Goal: Task Accomplishment & Management: Use online tool/utility

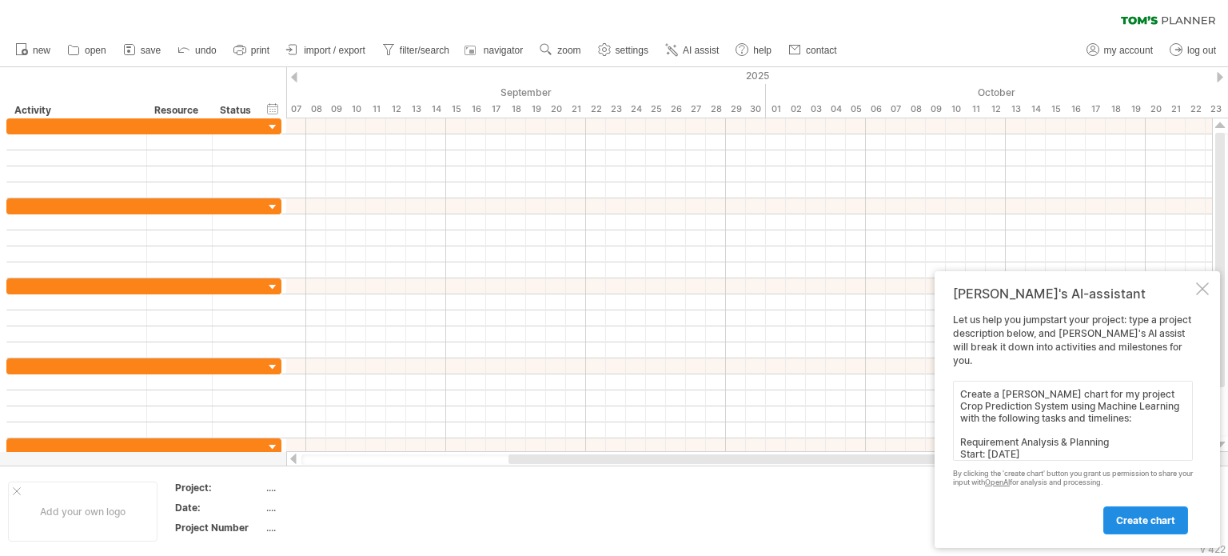
type textarea "Create a [PERSON_NAME] chart for my project Crop Prediction System using Machin…"
click at [1144, 525] on span "create chart" at bounding box center [1146, 520] width 59 height 12
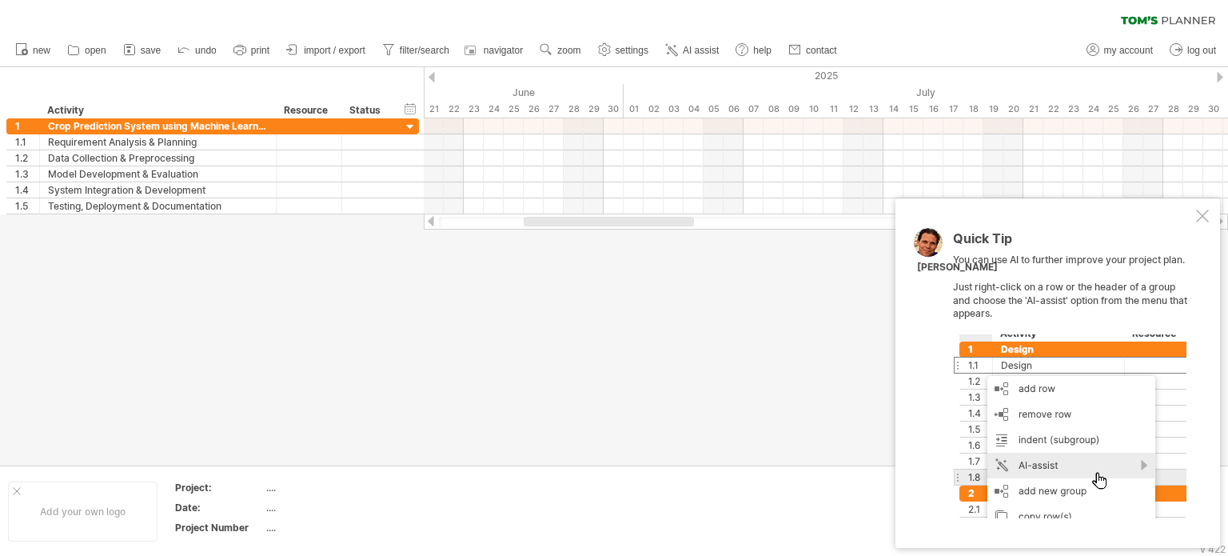
click at [1202, 218] on div at bounding box center [1202, 216] width 13 height 13
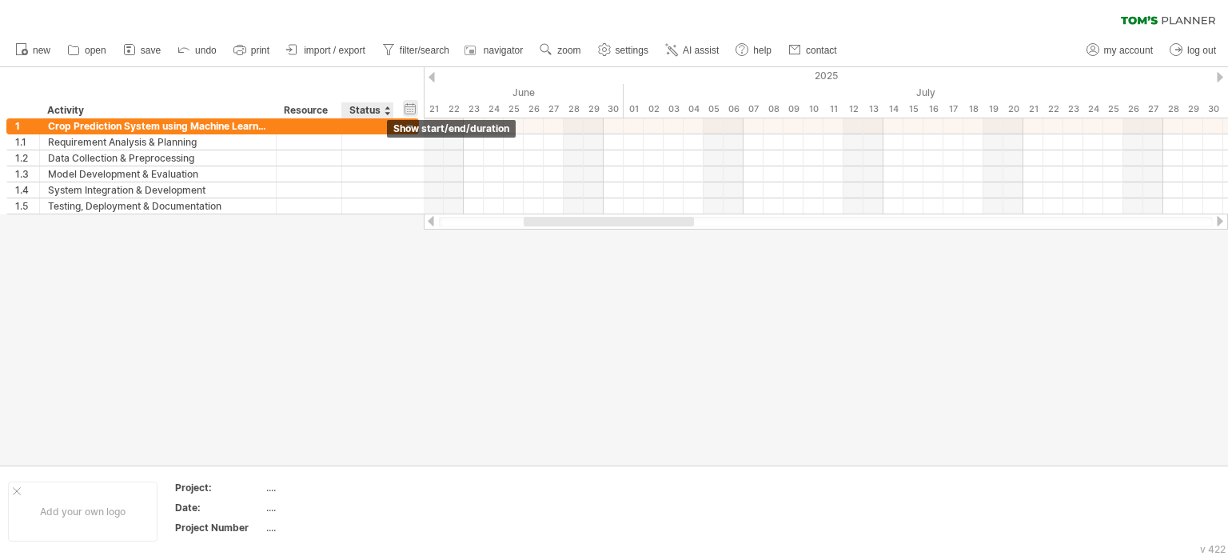
click at [409, 108] on div "hide start/end/duration show start/end/duration" at bounding box center [410, 108] width 15 height 17
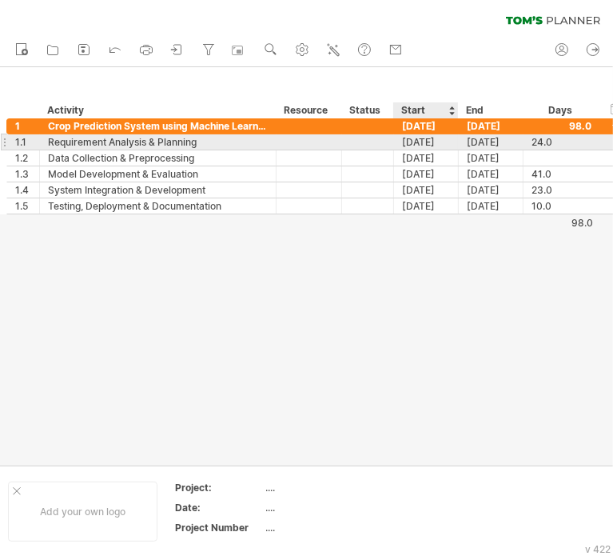
click at [418, 138] on div "[DATE]" at bounding box center [426, 141] width 65 height 15
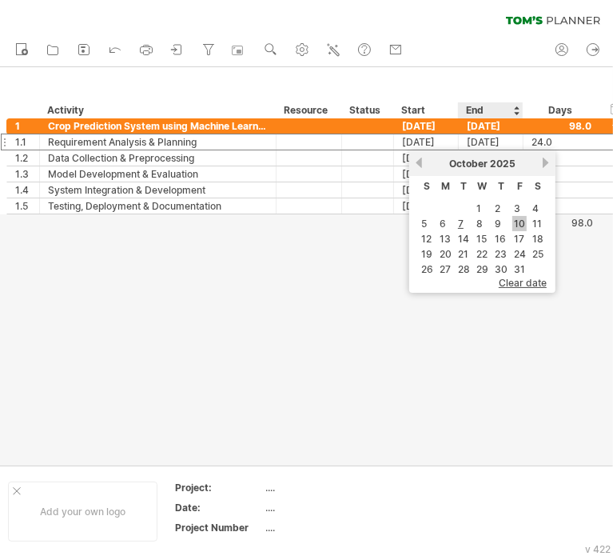
click at [515, 221] on link "10" at bounding box center [520, 223] width 14 height 15
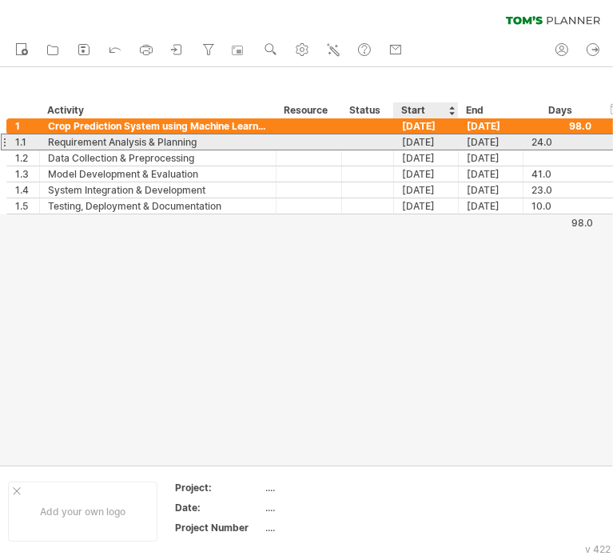
click at [428, 145] on div "[DATE]" at bounding box center [426, 141] width 65 height 15
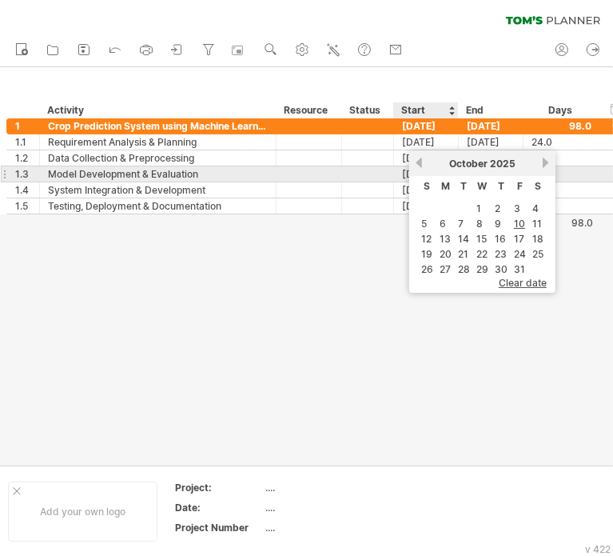
click at [425, 167] on div "[DATE]" at bounding box center [483, 164] width 116 height 12
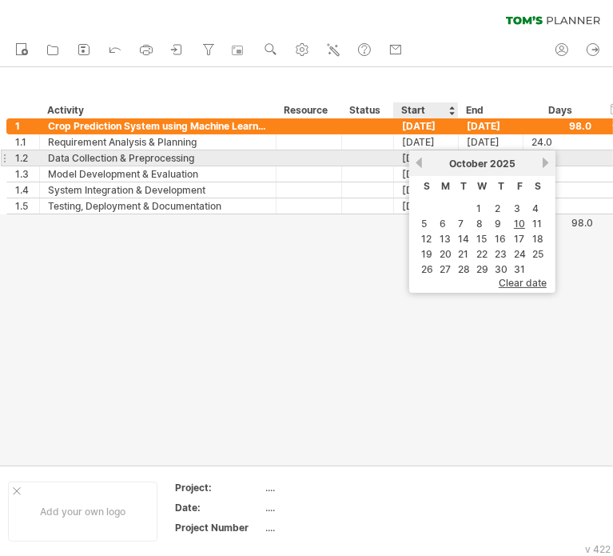
click at [413, 166] on link "previous" at bounding box center [419, 163] width 12 height 12
click at [416, 164] on link "previous" at bounding box center [419, 163] width 12 height 12
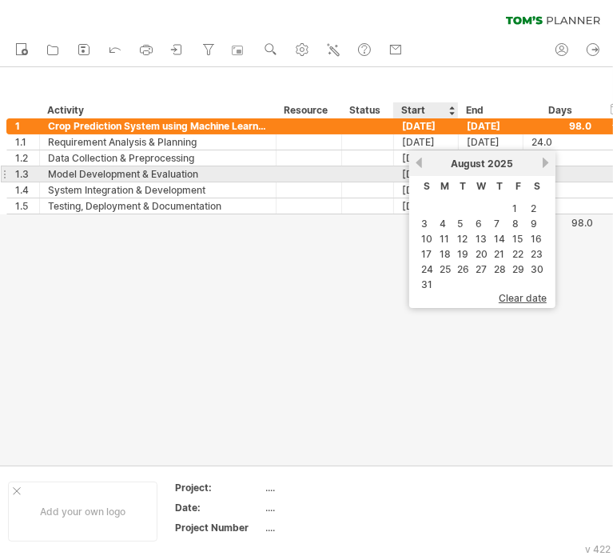
click at [421, 167] on link "previous" at bounding box center [419, 163] width 12 height 12
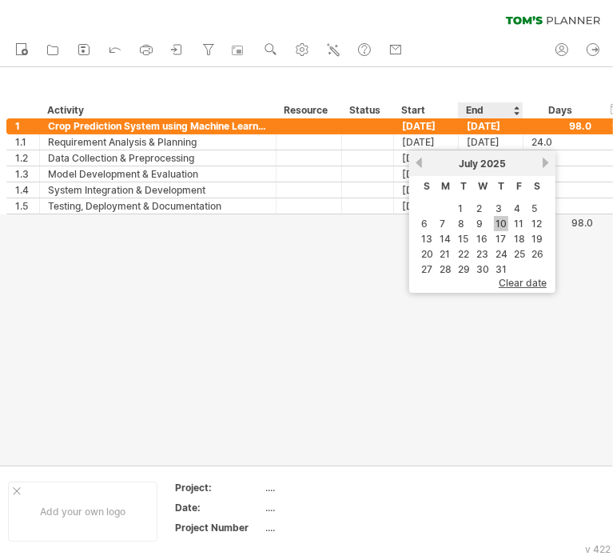
click at [499, 223] on link "10" at bounding box center [501, 223] width 14 height 15
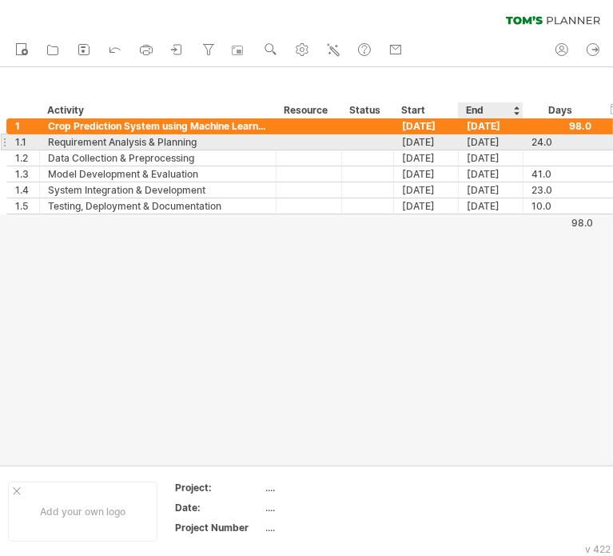
click at [487, 146] on div "[DATE]" at bounding box center [491, 141] width 65 height 15
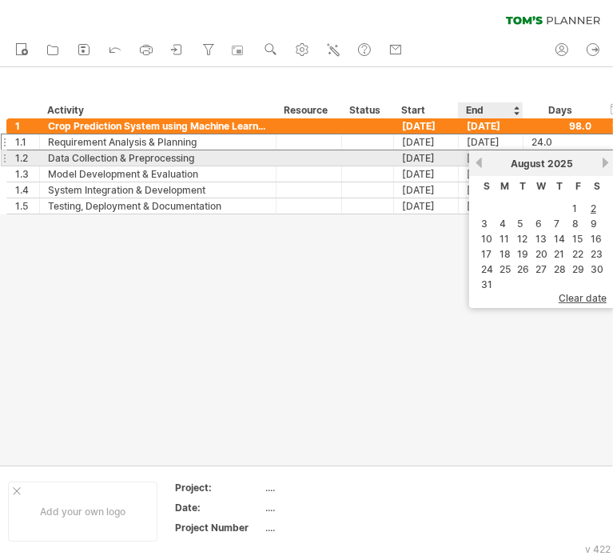
click at [480, 163] on link "previous" at bounding box center [479, 163] width 12 height 12
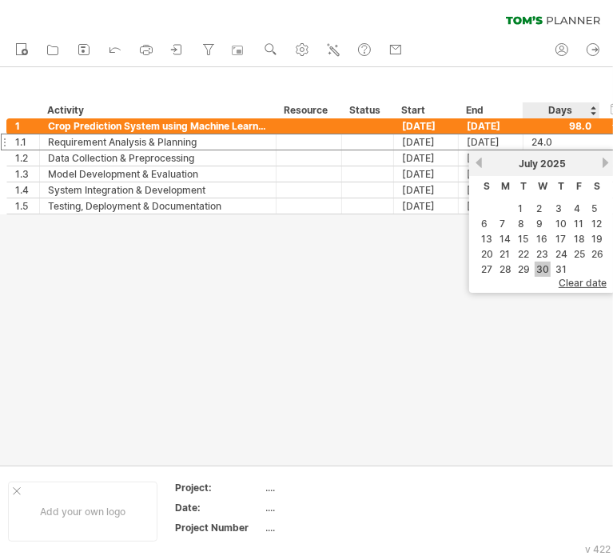
click at [539, 267] on link "30" at bounding box center [543, 269] width 16 height 15
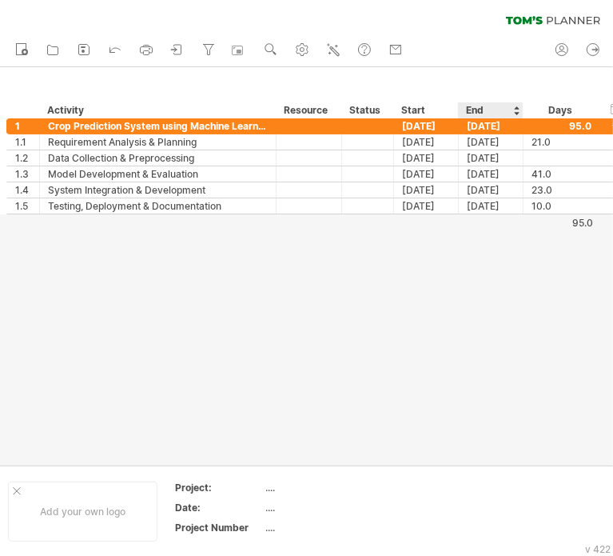
click at [497, 268] on div at bounding box center [306, 266] width 613 height 398
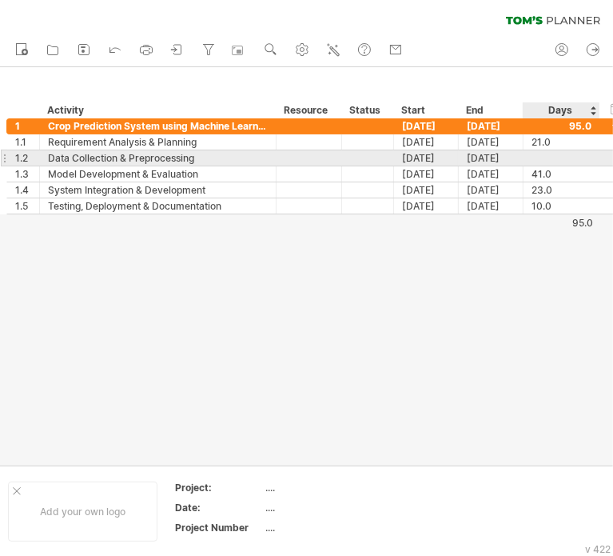
click at [545, 157] on div at bounding box center [562, 157] width 60 height 15
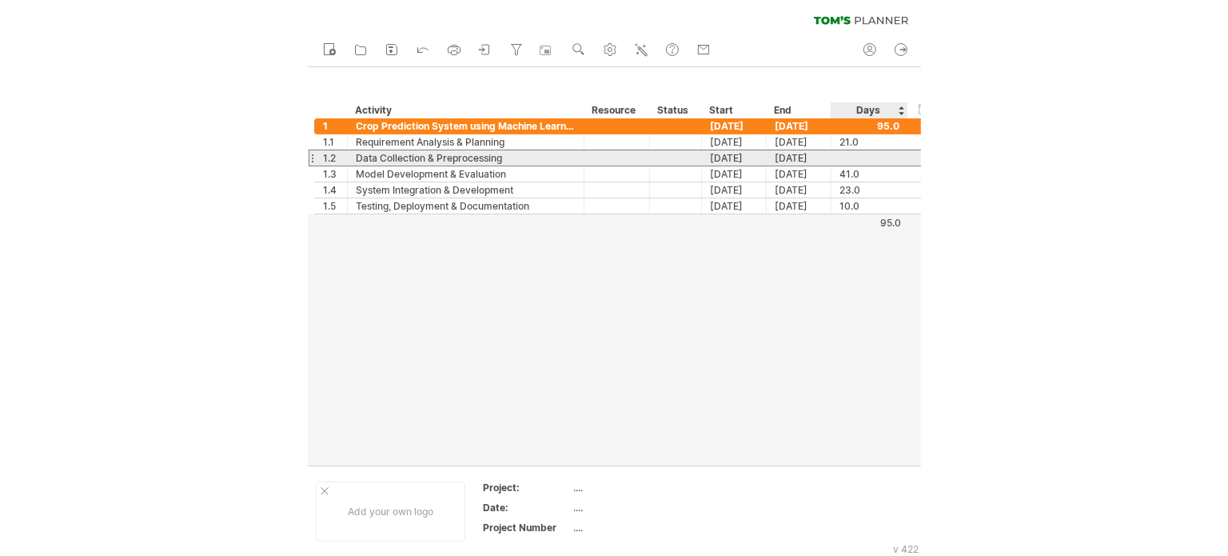
scroll to position [1, 0]
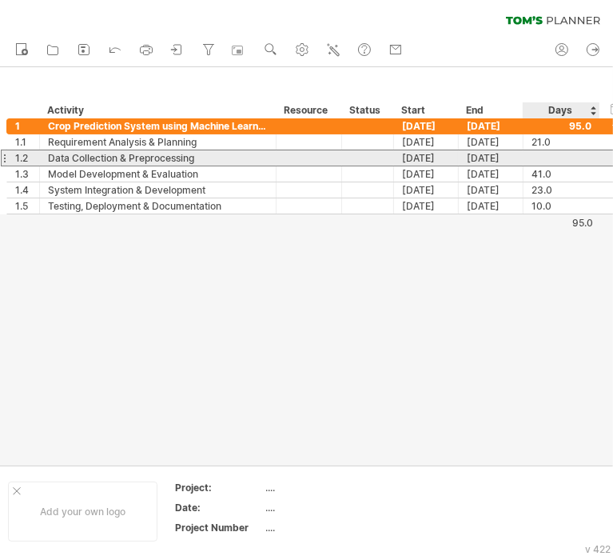
click at [545, 157] on input "text" at bounding box center [547, 157] width 30 height 15
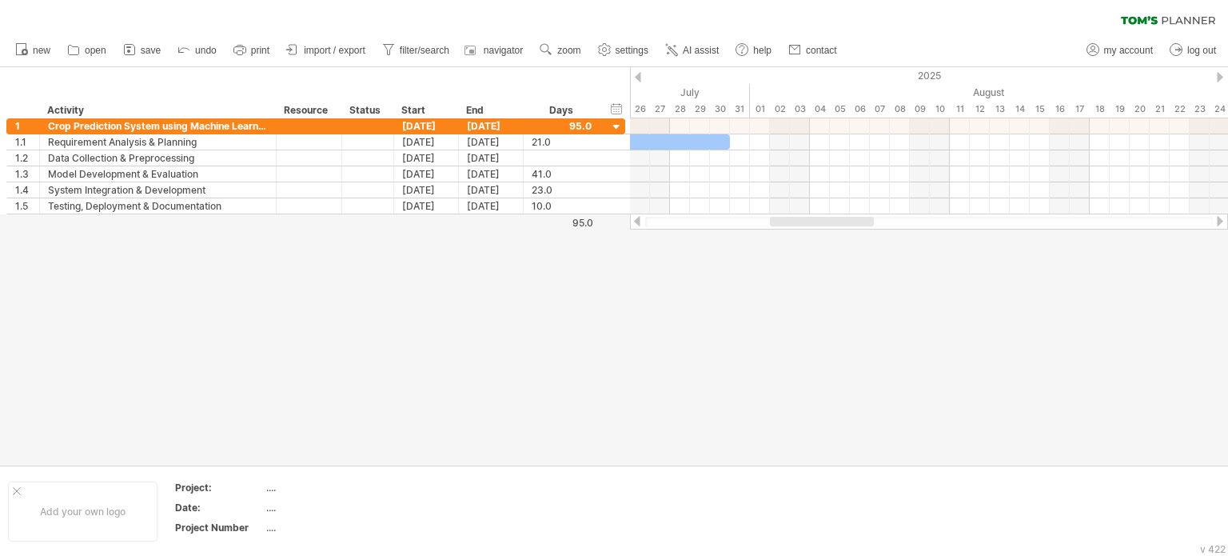
scroll to position [0, 0]
click at [712, 265] on div at bounding box center [614, 266] width 1228 height 398
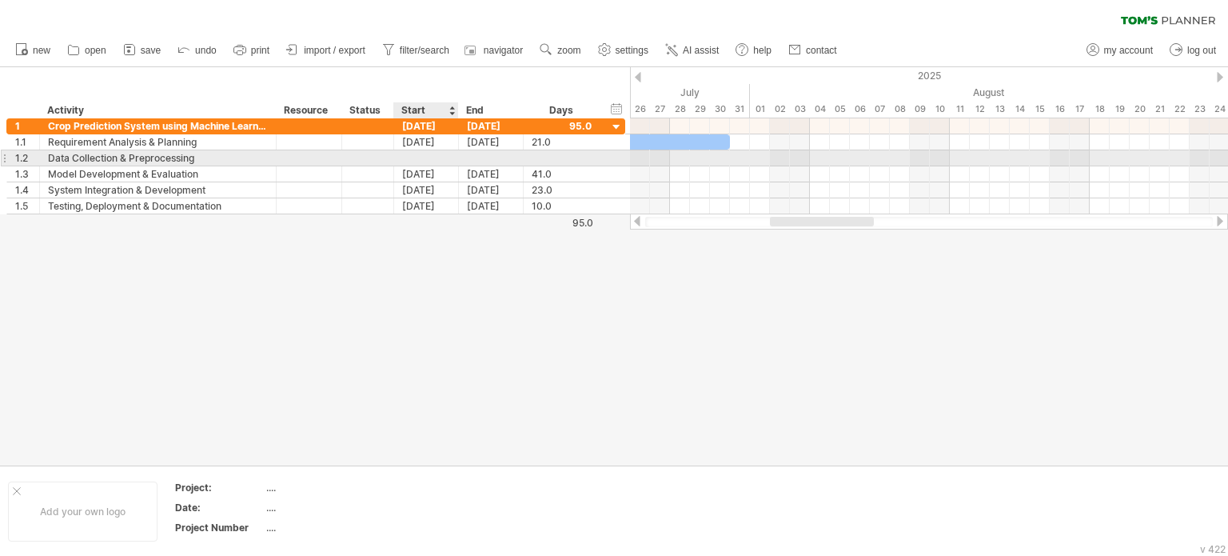
click at [435, 158] on div at bounding box center [426, 157] width 65 height 15
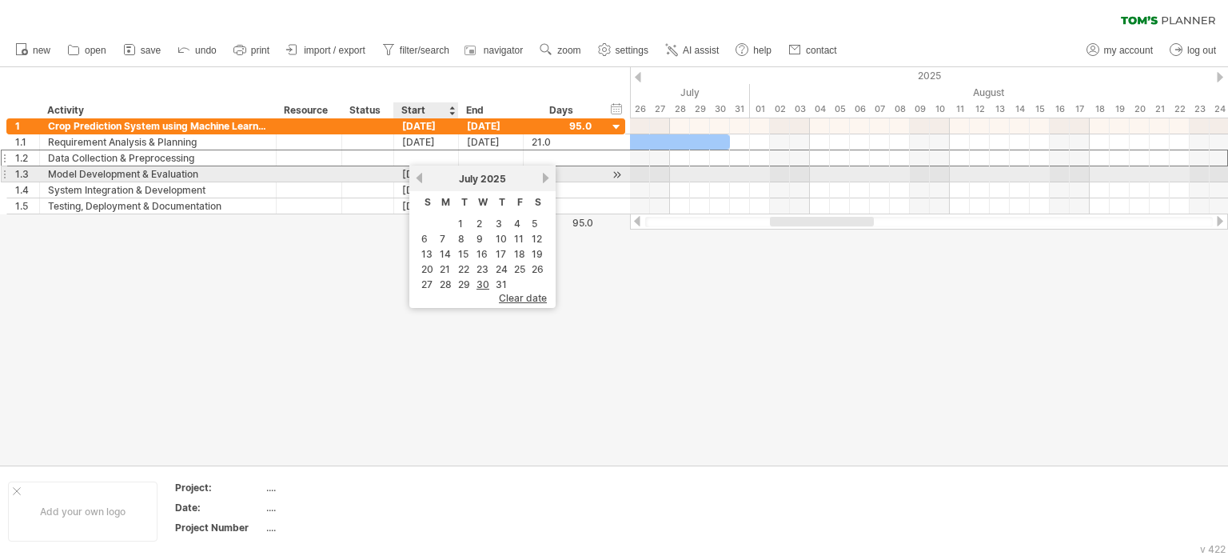
click at [422, 179] on link "previous" at bounding box center [419, 178] width 12 height 12
click at [543, 182] on link "next" at bounding box center [546, 178] width 12 height 12
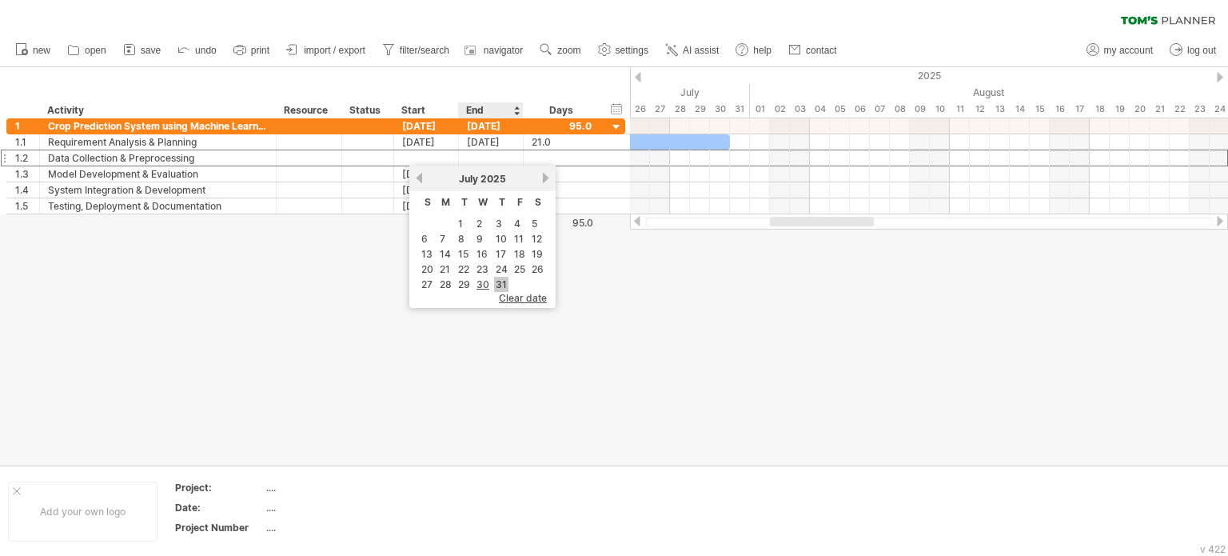
click at [498, 282] on link "31" at bounding box center [501, 284] width 14 height 15
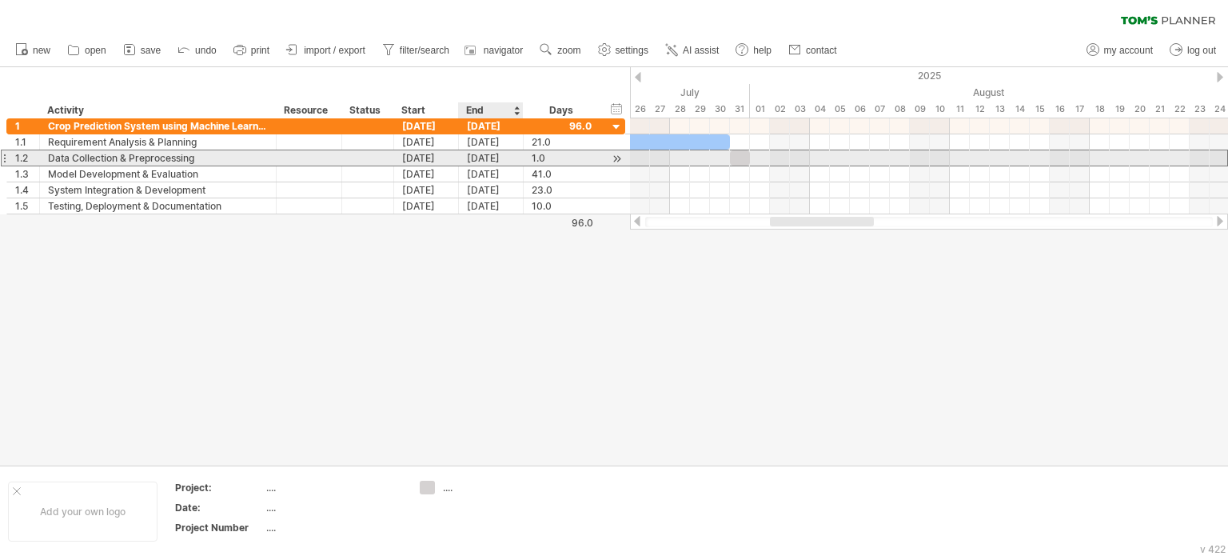
click at [483, 155] on div "[DATE]" at bounding box center [491, 157] width 65 height 15
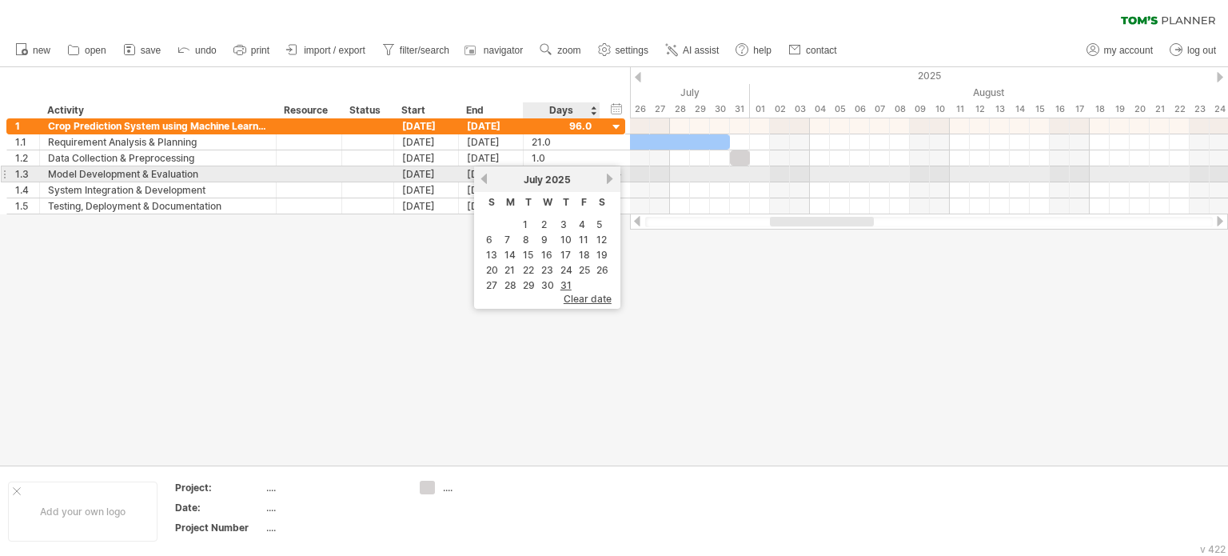
click at [608, 178] on link "next" at bounding box center [611, 179] width 12 height 12
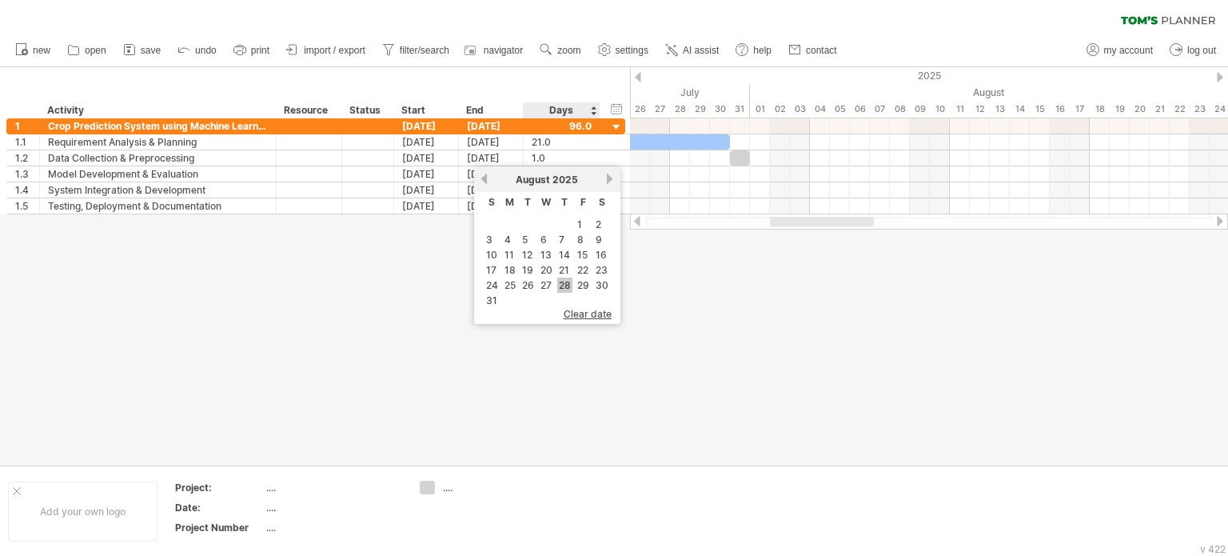
click at [563, 280] on link "28" at bounding box center [564, 285] width 15 height 15
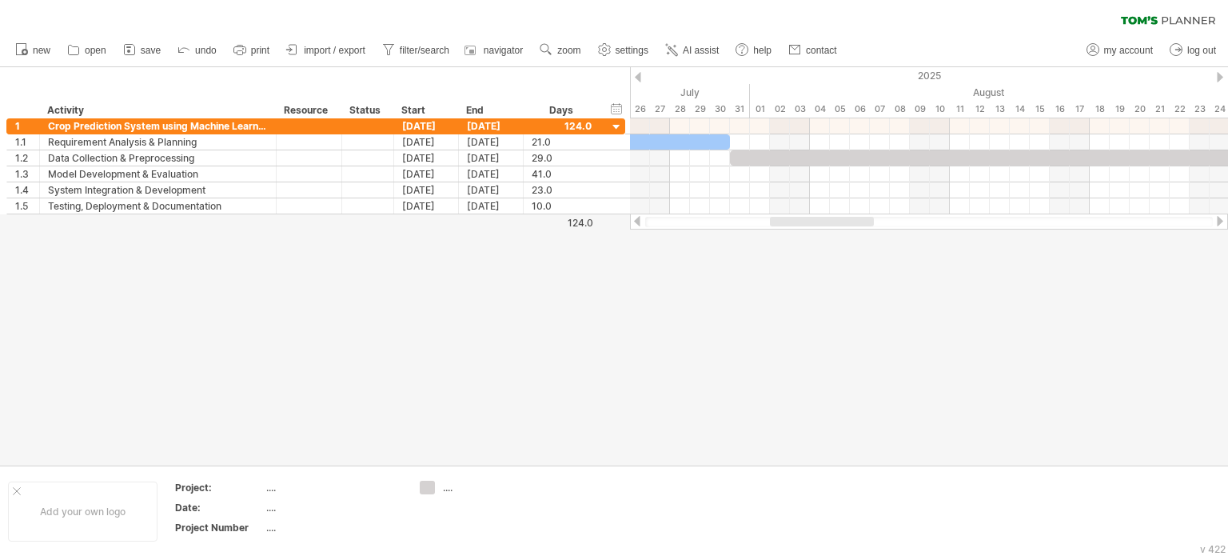
click at [629, 324] on div at bounding box center [614, 266] width 1228 height 398
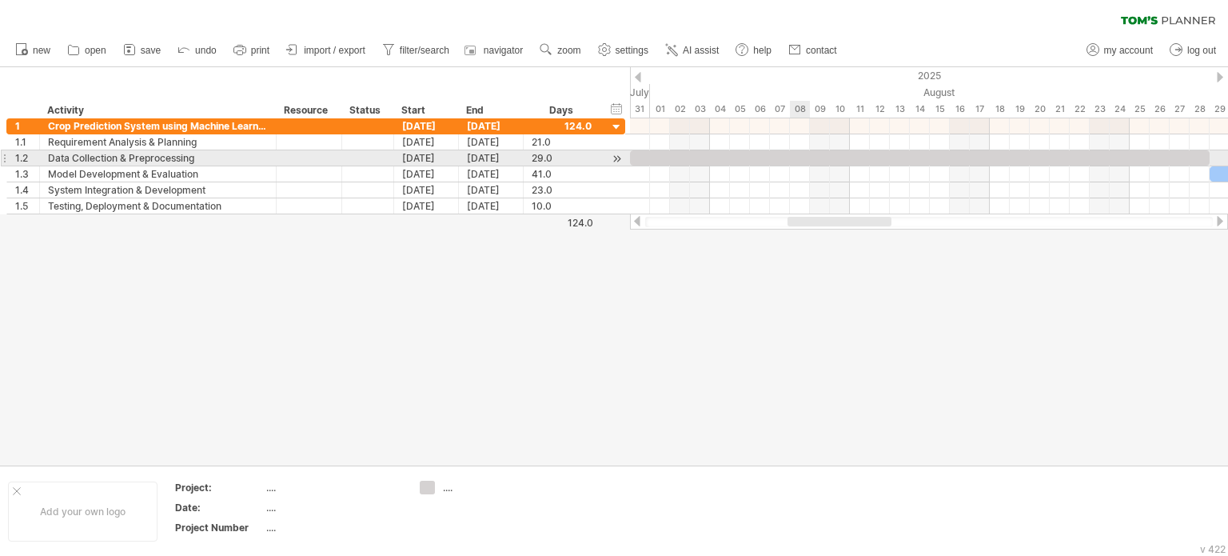
click at [808, 153] on div at bounding box center [920, 157] width 580 height 15
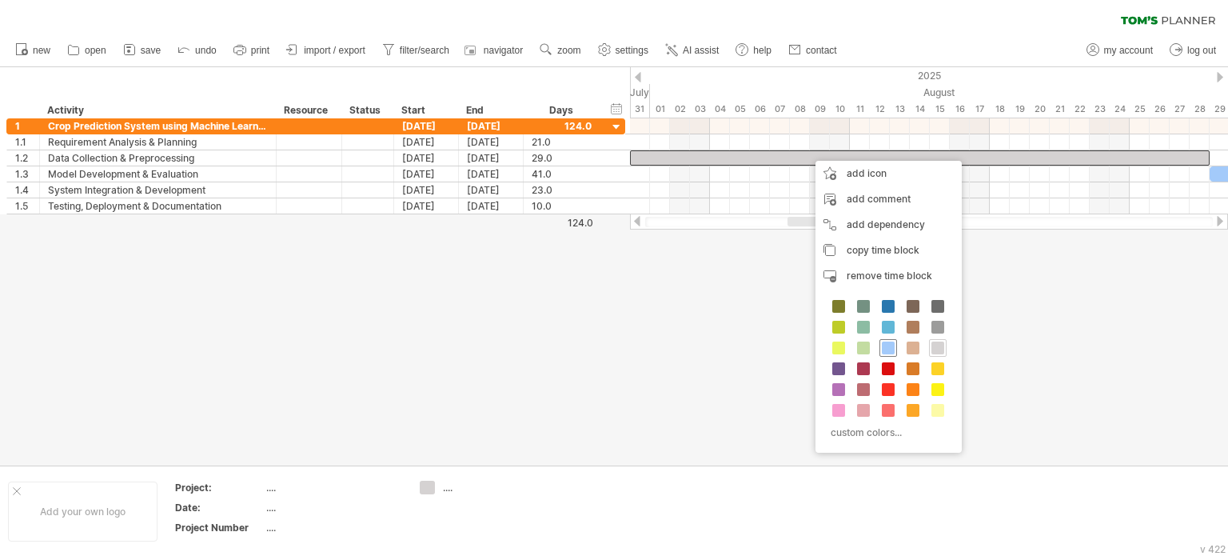
click at [882, 350] on span at bounding box center [888, 348] width 13 height 13
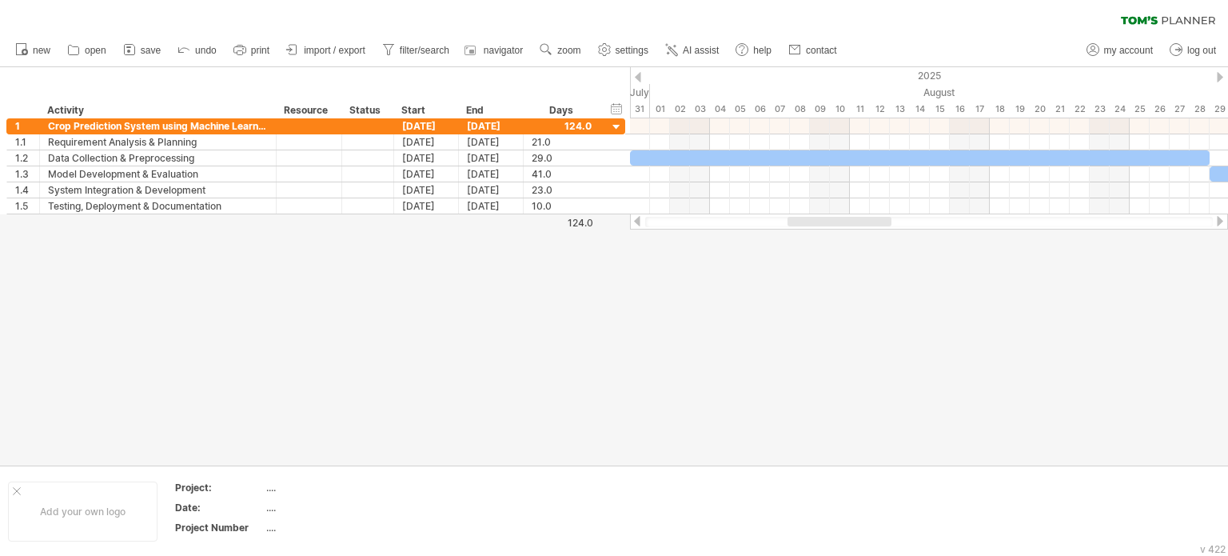
click at [1035, 342] on div at bounding box center [614, 266] width 1228 height 398
click at [612, 110] on div "hide start/end/duration show start/end/duration" at bounding box center [616, 108] width 15 height 17
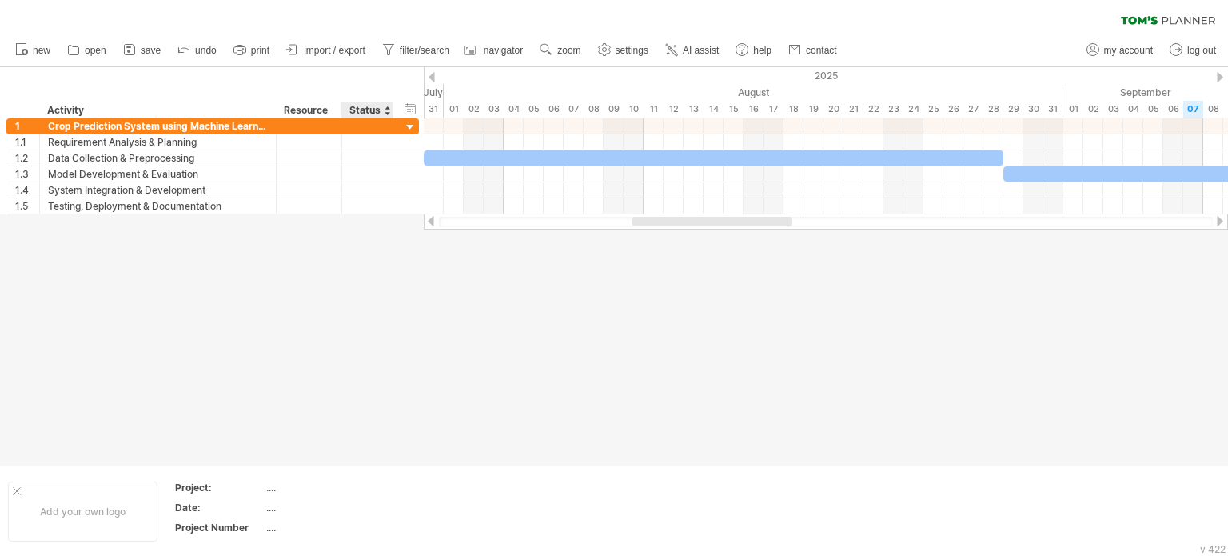
click at [367, 113] on div "Status" at bounding box center [367, 110] width 35 height 16
click at [291, 85] on div "hide start/end/duration show start/end/duration ******** Activity ******** Reso…" at bounding box center [212, 92] width 424 height 51
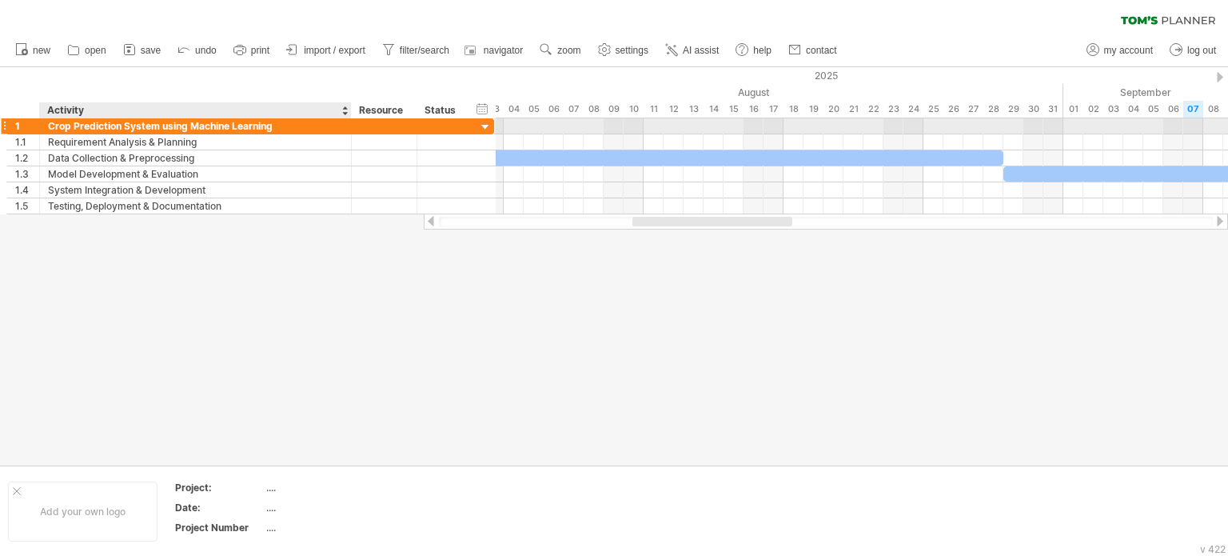
drag, startPoint x: 274, startPoint y: 126, endPoint x: 351, endPoint y: 128, distance: 76.8
click at [351, 128] on div at bounding box center [350, 126] width 8 height 16
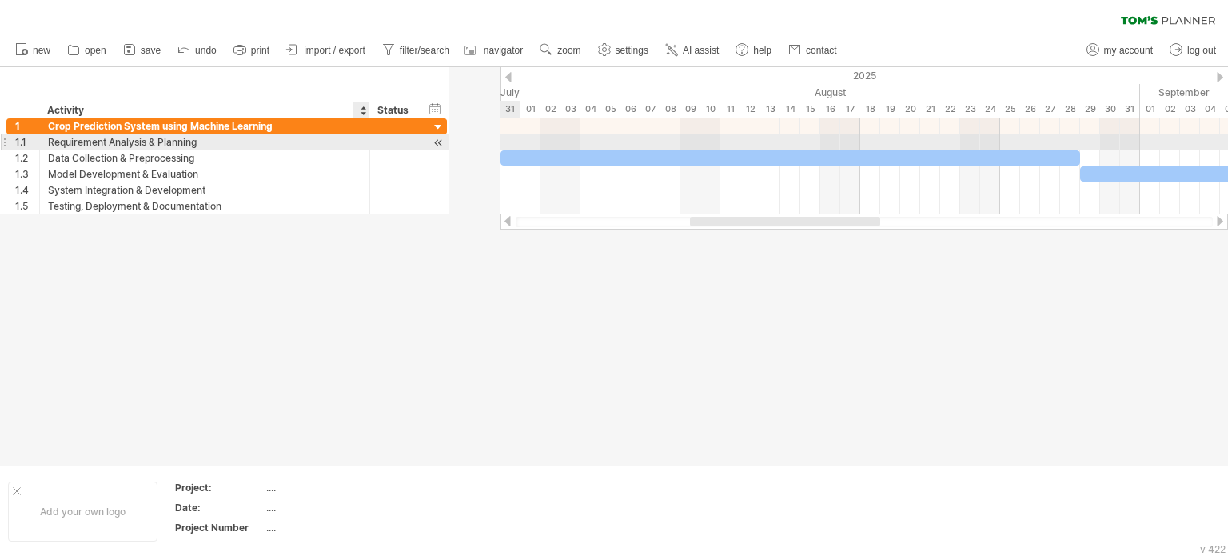
drag, startPoint x: 416, startPoint y: 142, endPoint x: 358, endPoint y: 140, distance: 57.6
click at [358, 140] on div at bounding box center [362, 141] width 17 height 15
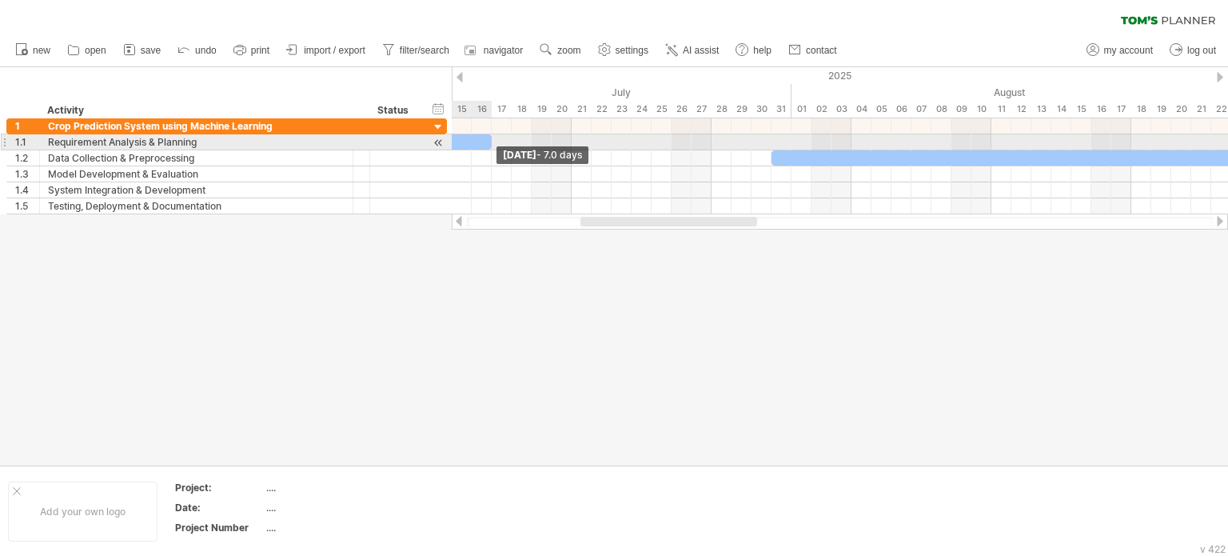
drag, startPoint x: 453, startPoint y: 140, endPoint x: 494, endPoint y: 150, distance: 41.9
click at [494, 150] on div "[DATE] - 7.0 days [DATE]" at bounding box center [840, 166] width 777 height 96
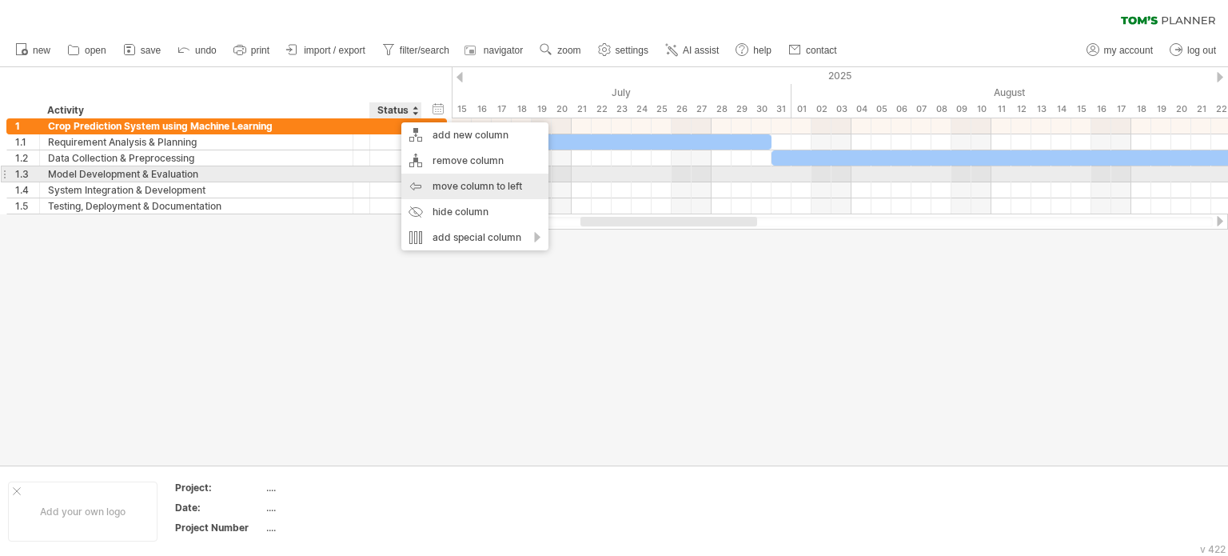
click at [462, 182] on div "move column to left" at bounding box center [474, 187] width 147 height 26
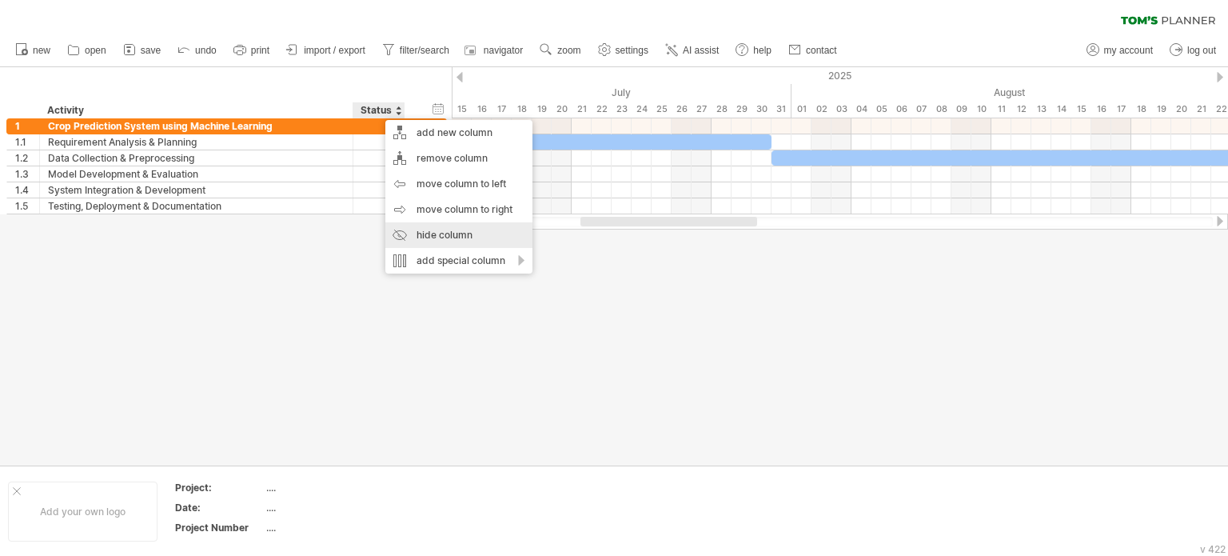
click at [430, 234] on div "hide column" at bounding box center [458, 235] width 147 height 26
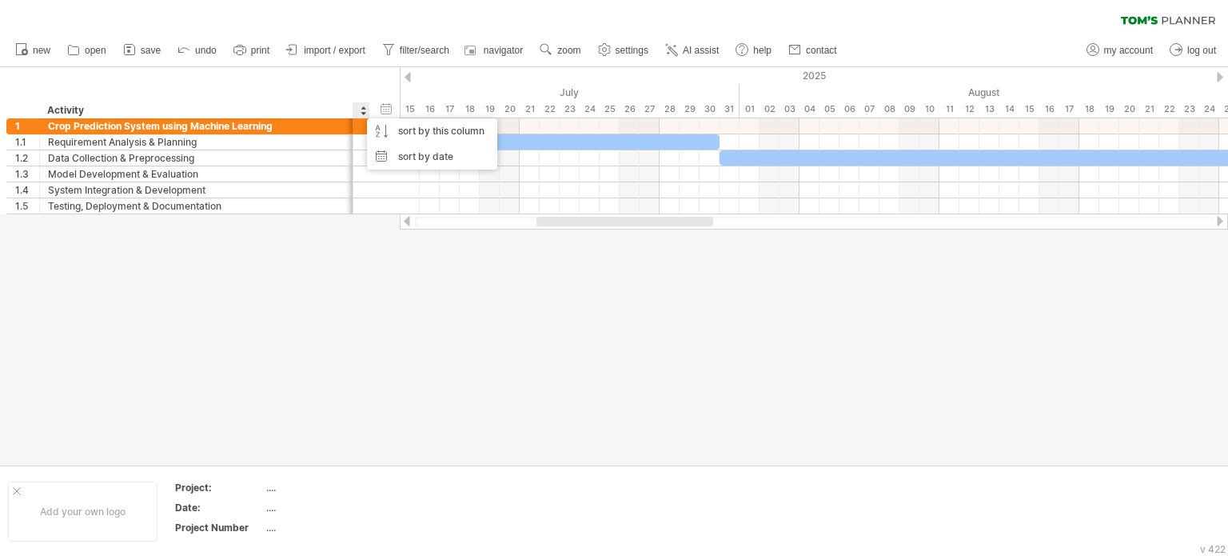
click at [382, 248] on div at bounding box center [614, 266] width 1228 height 398
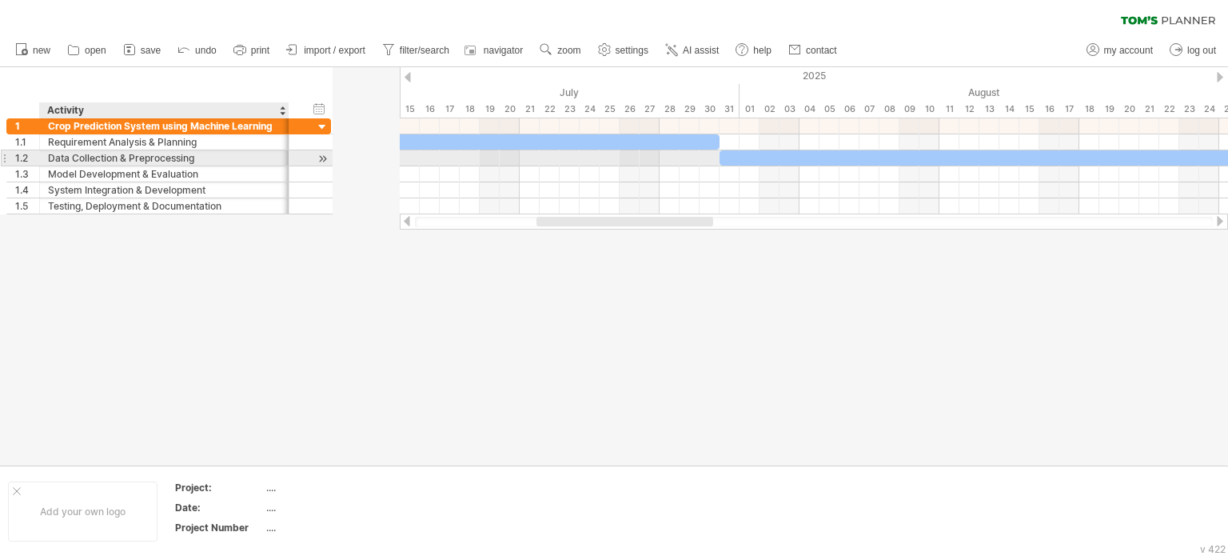
drag, startPoint x: 350, startPoint y: 154, endPoint x: 286, endPoint y: 162, distance: 64.6
click at [286, 162] on div at bounding box center [287, 158] width 8 height 16
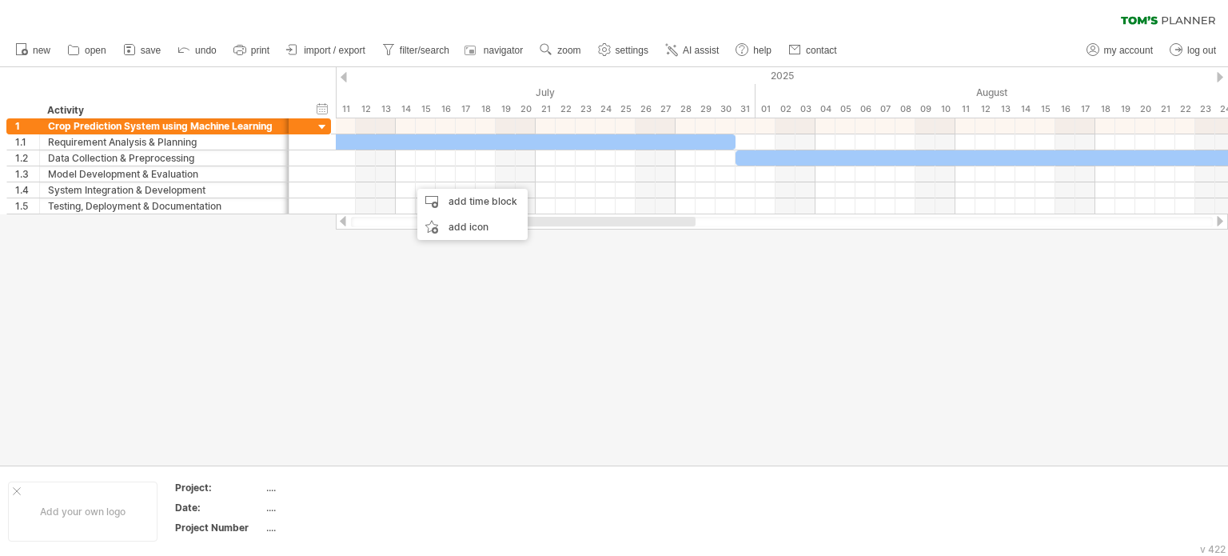
click at [721, 293] on div at bounding box center [614, 266] width 1228 height 398
click at [543, 50] on circle at bounding box center [544, 47] width 11 height 11
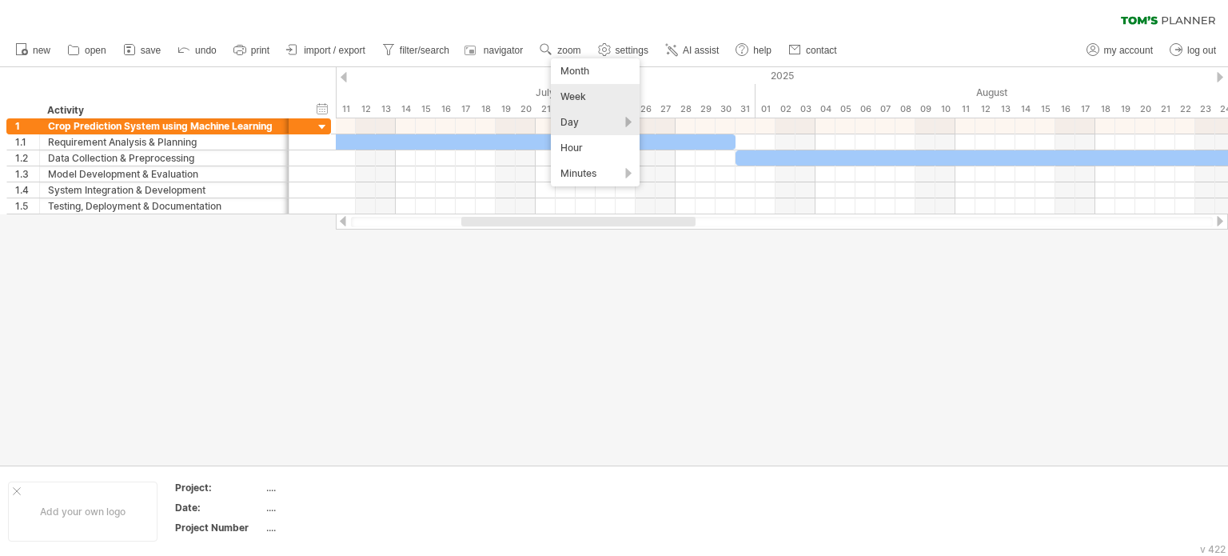
click at [585, 96] on div "Week" at bounding box center [595, 97] width 89 height 26
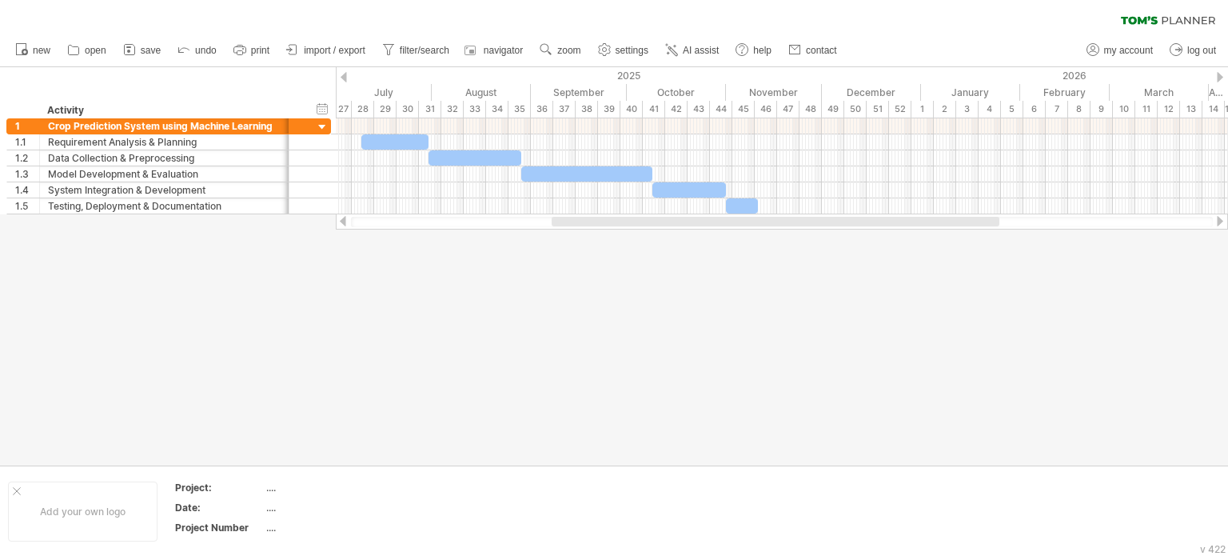
click at [614, 320] on div at bounding box center [614, 266] width 1228 height 398
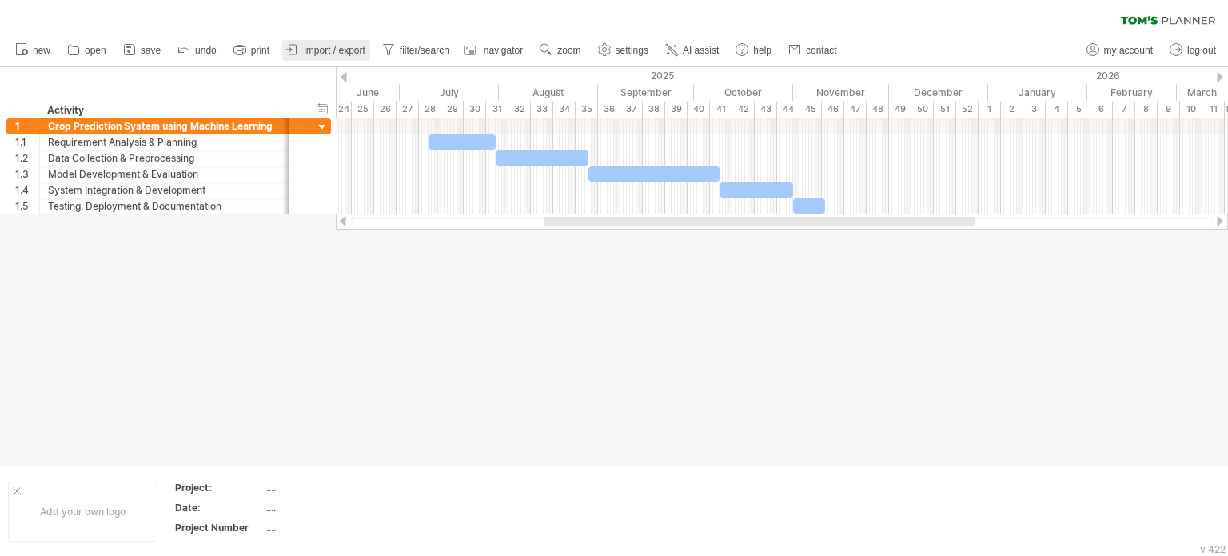
click at [331, 46] on span "import / export" at bounding box center [335, 50] width 62 height 11
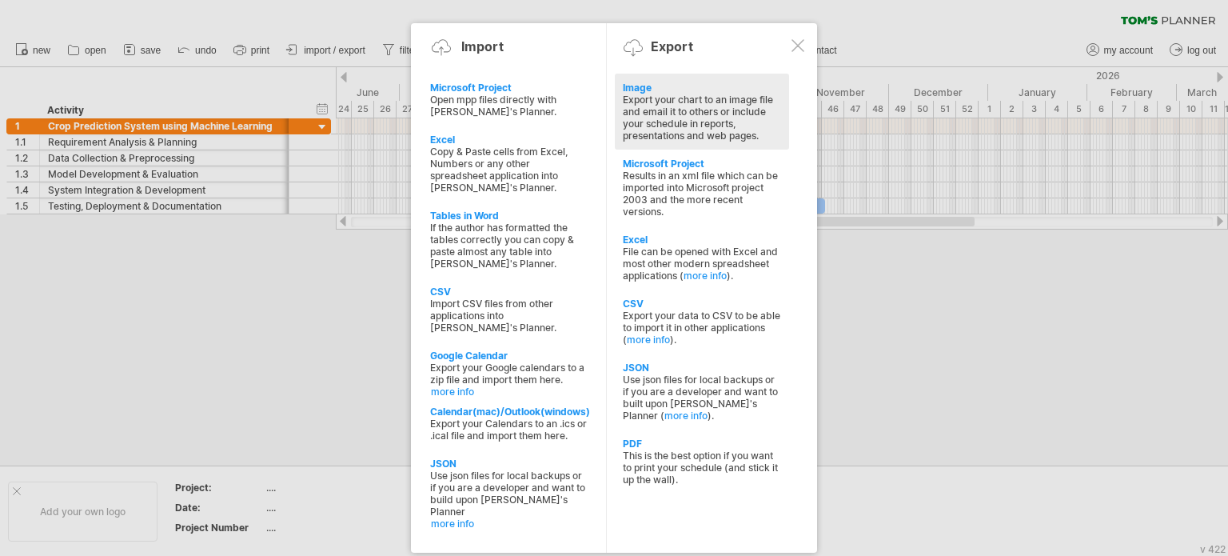
click at [680, 92] on div "Image" at bounding box center [702, 88] width 158 height 12
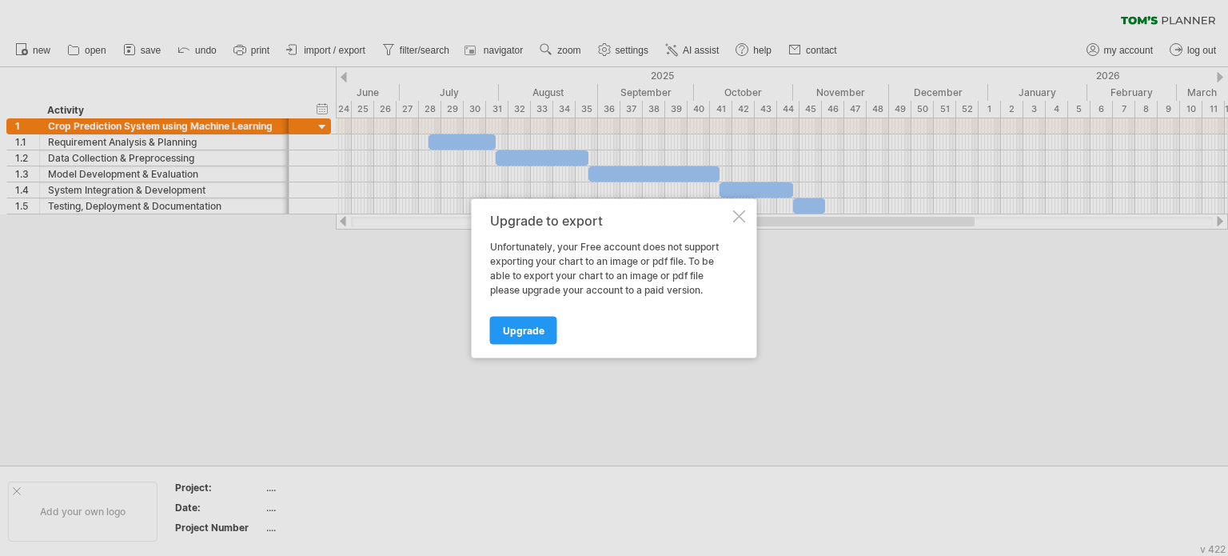
click at [737, 215] on div at bounding box center [739, 216] width 13 height 13
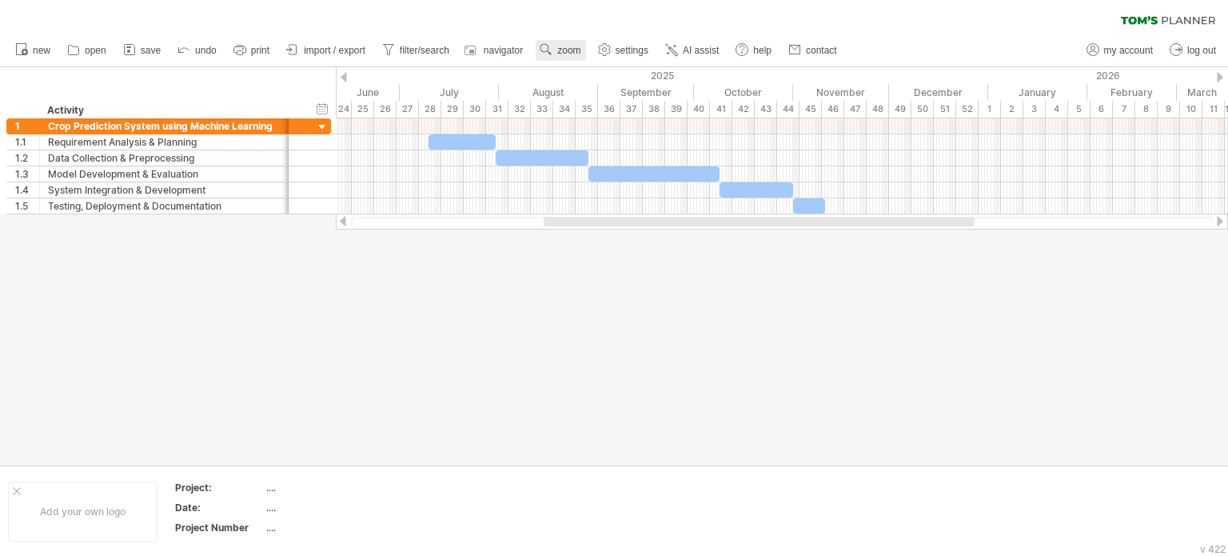
click at [554, 50] on use at bounding box center [546, 50] width 16 height 16
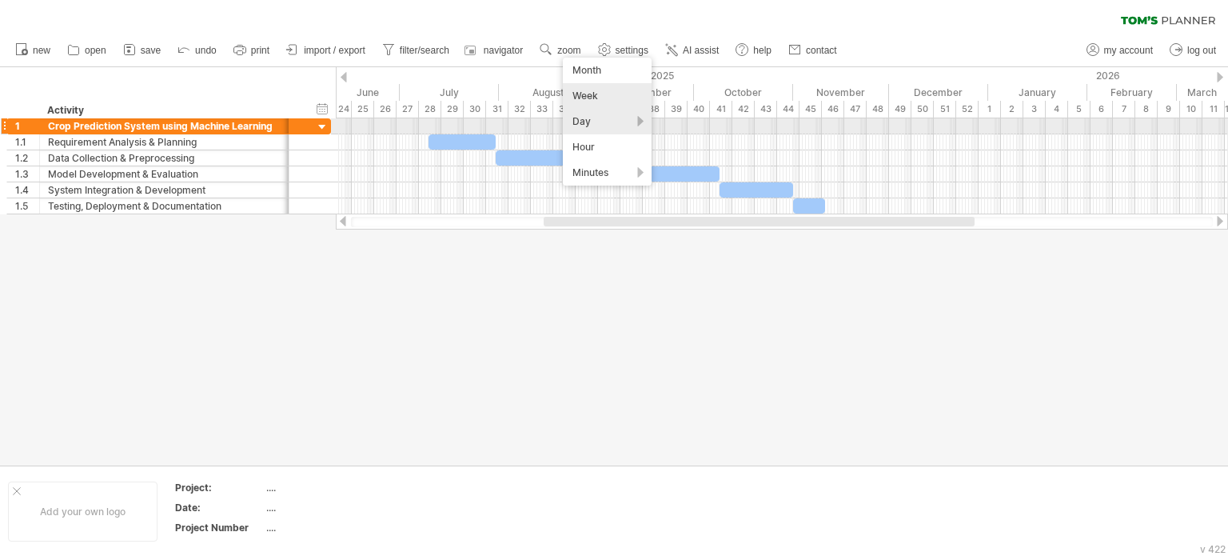
click at [638, 124] on div "Day" at bounding box center [607, 122] width 89 height 26
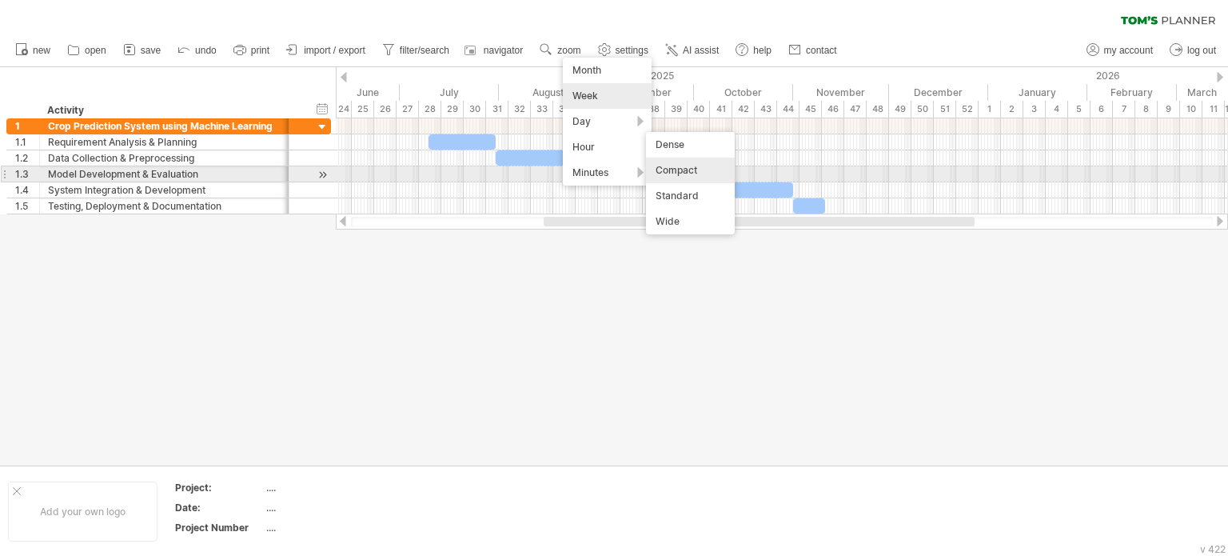
click at [689, 169] on div "Compact" at bounding box center [690, 171] width 89 height 26
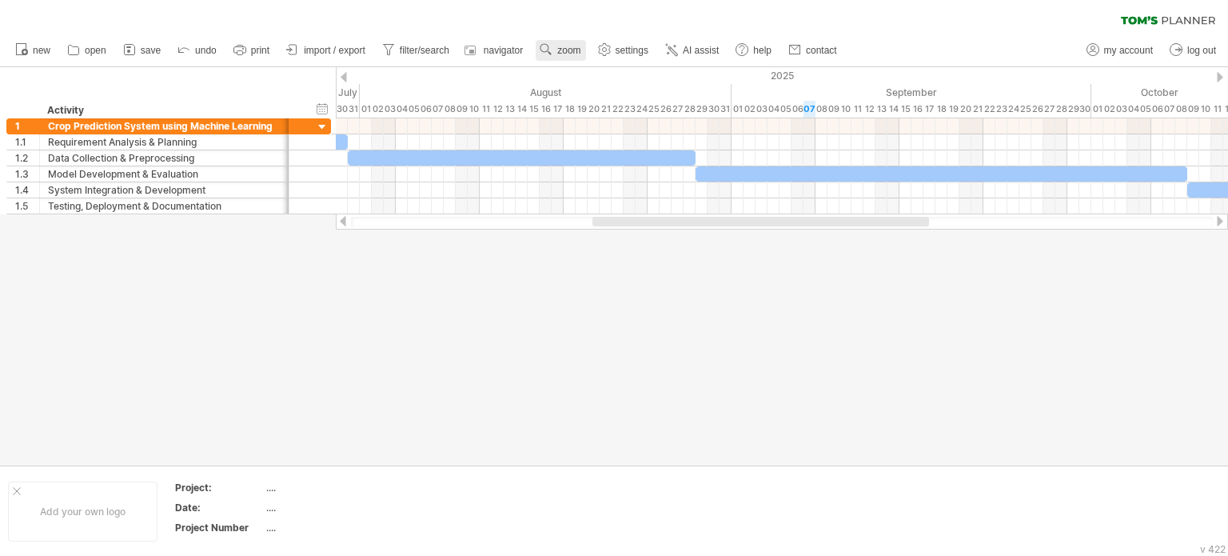
click at [561, 47] on span "zoom" at bounding box center [568, 50] width 23 height 11
click at [621, 120] on div "Day" at bounding box center [613, 119] width 89 height 26
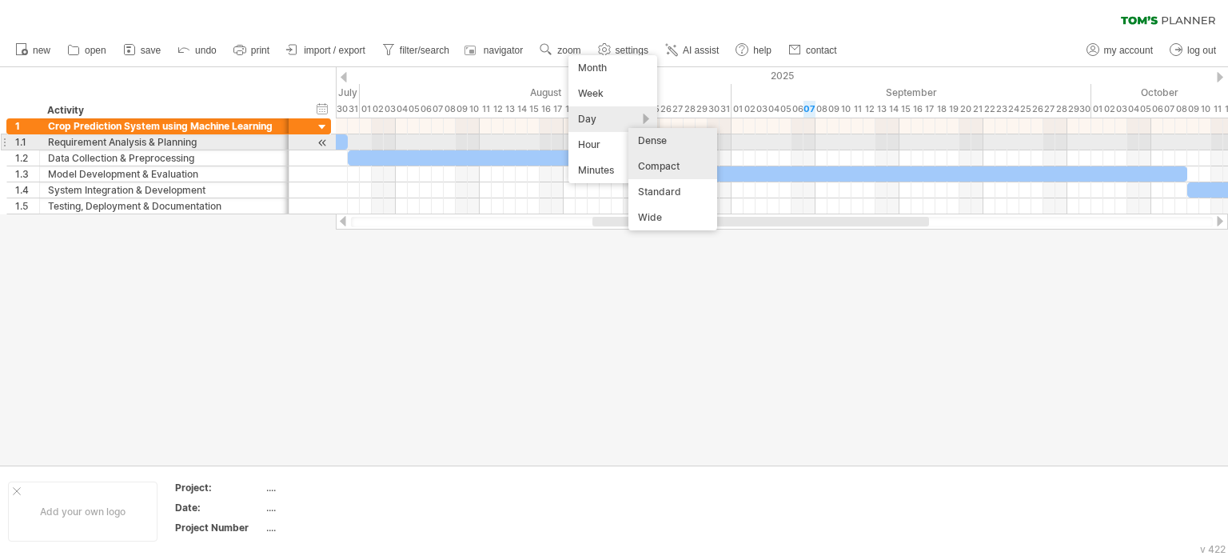
click at [671, 146] on div "Dense" at bounding box center [673, 141] width 89 height 26
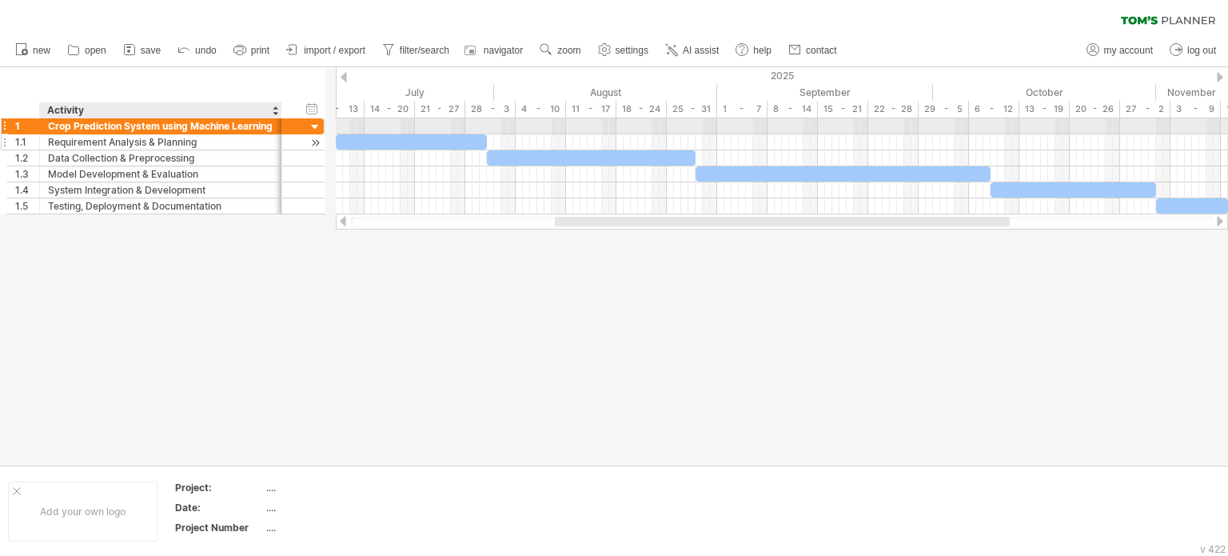
drag, startPoint x: 285, startPoint y: 133, endPoint x: 278, endPoint y: 138, distance: 9.1
click at [278, 138] on div "**********" at bounding box center [165, 166] width 318 height 96
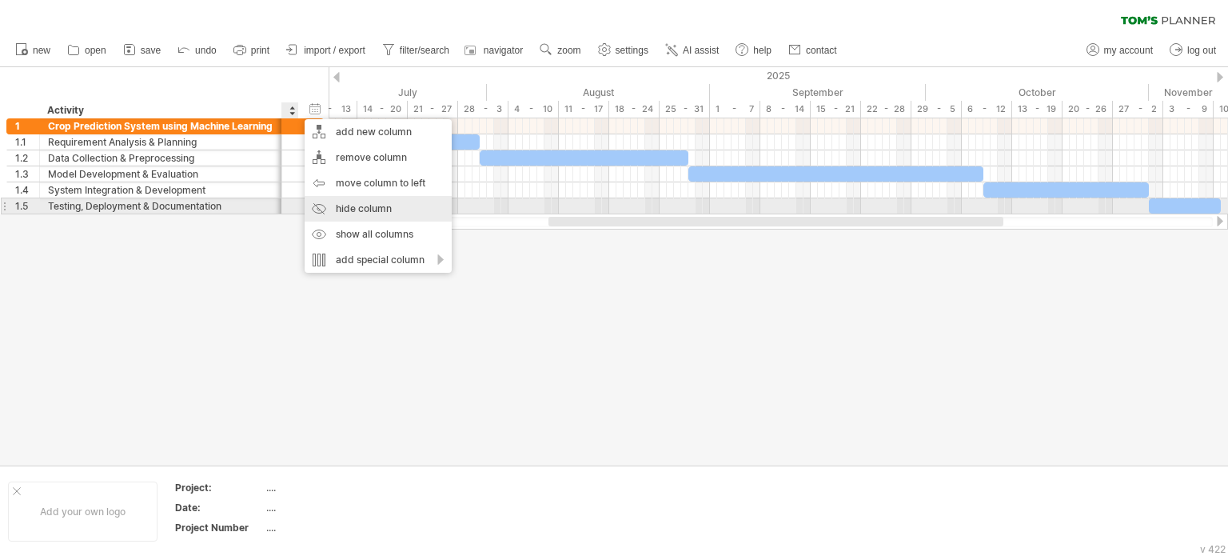
click at [368, 214] on div "hide column" at bounding box center [378, 209] width 147 height 26
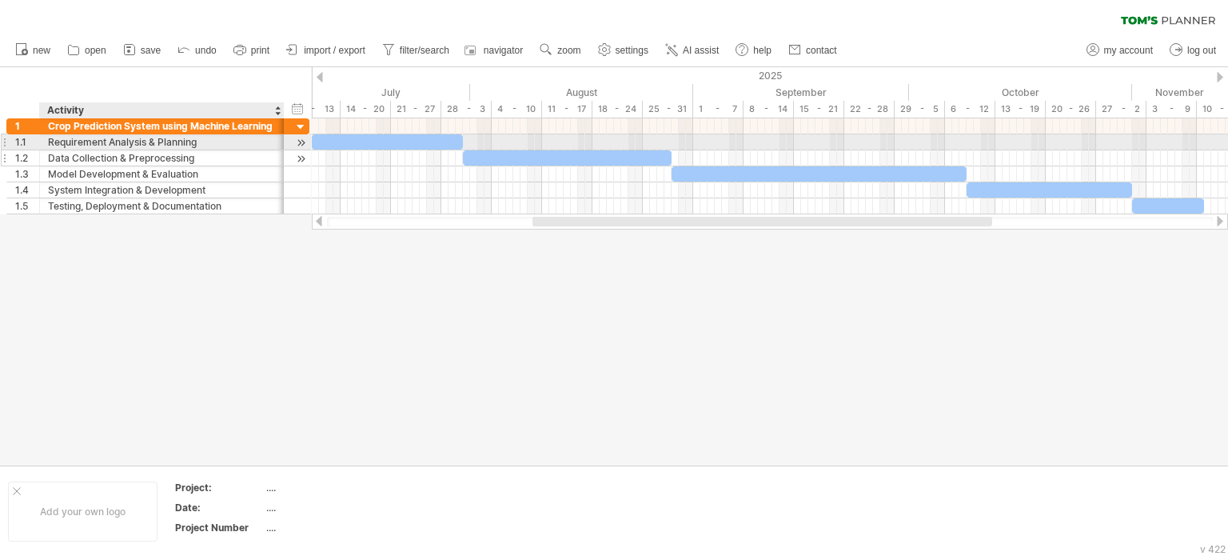
click at [282, 151] on div at bounding box center [282, 158] width 8 height 16
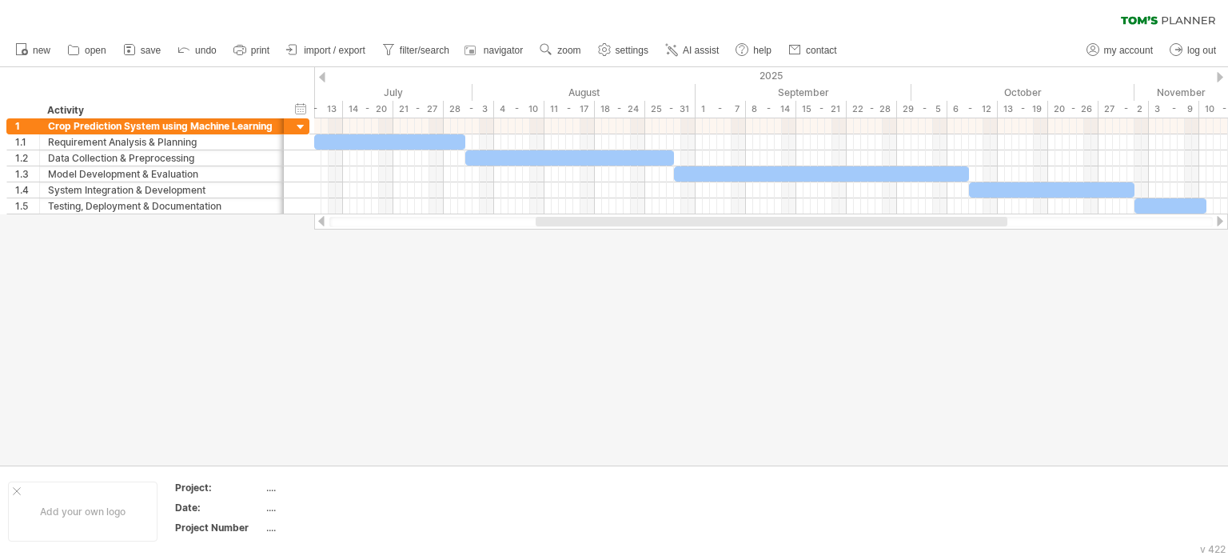
click at [261, 298] on div at bounding box center [614, 266] width 1228 height 398
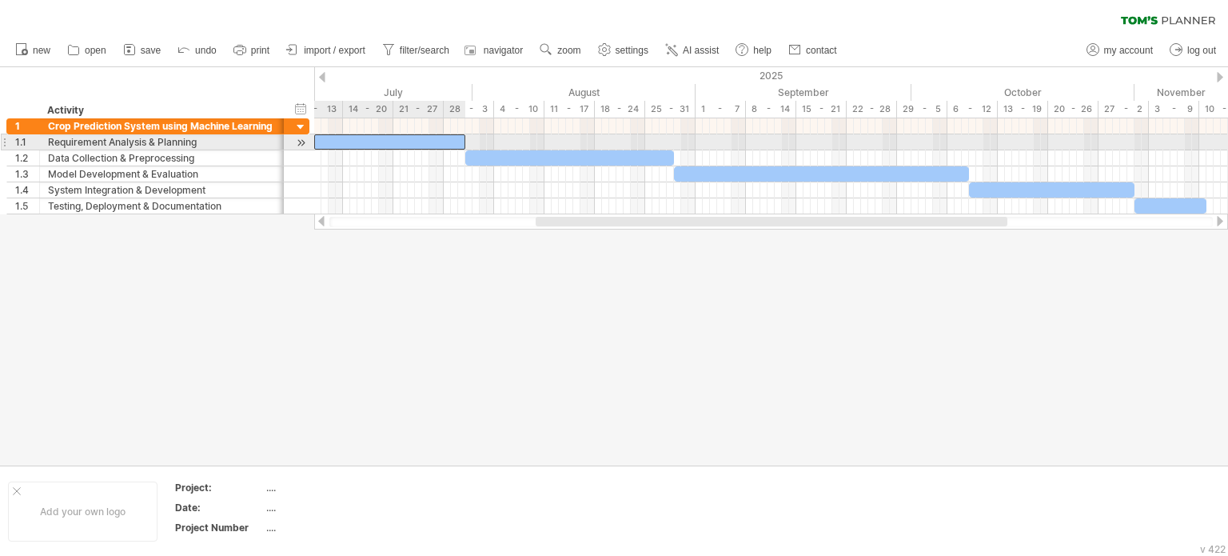
click at [400, 143] on div at bounding box center [389, 141] width 151 height 15
click at [207, 142] on div "Requirement Analysis & Planning" at bounding box center [162, 141] width 228 height 15
click at [207, 142] on input "**********" at bounding box center [162, 141] width 228 height 15
click at [393, 142] on div at bounding box center [389, 141] width 151 height 15
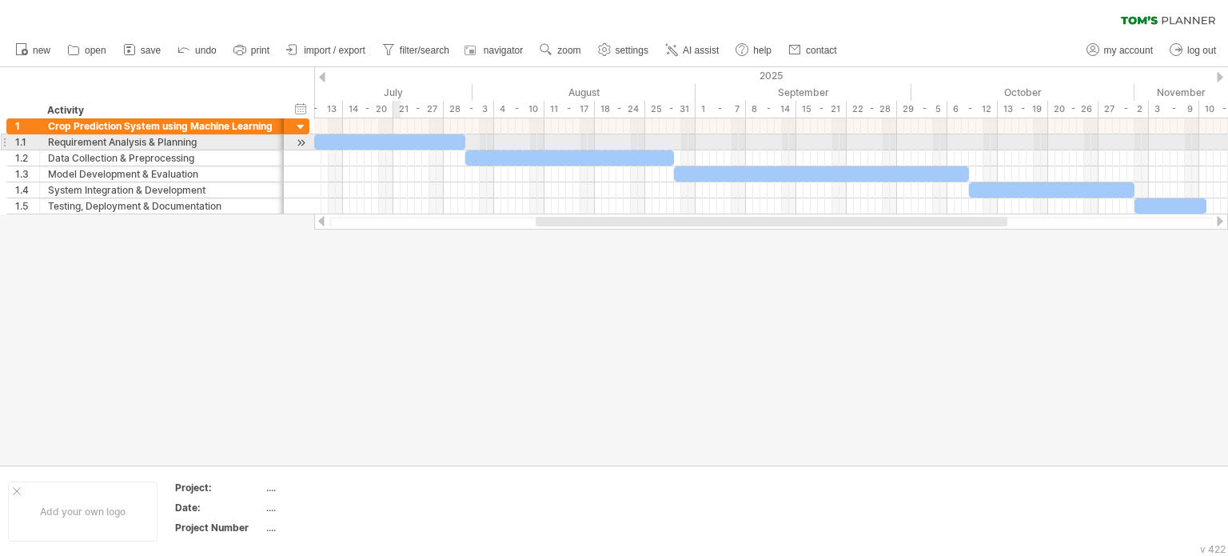
paste div
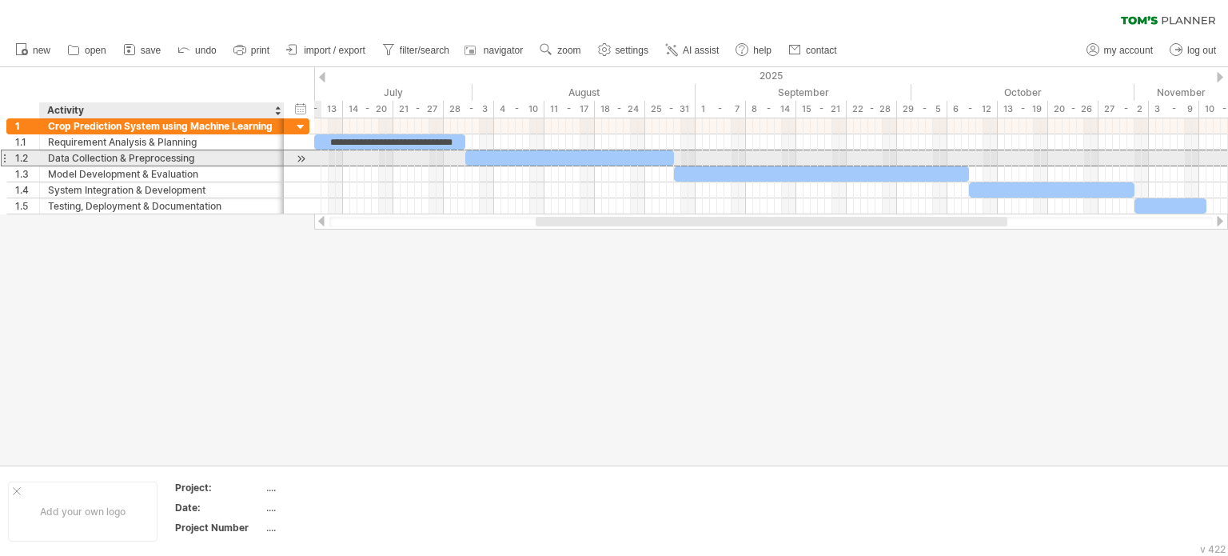
click at [155, 153] on div "Data Collection & Preprocessing" at bounding box center [162, 157] width 228 height 15
click at [155, 153] on input "**********" at bounding box center [162, 157] width 228 height 15
click at [526, 154] on div at bounding box center [569, 157] width 209 height 15
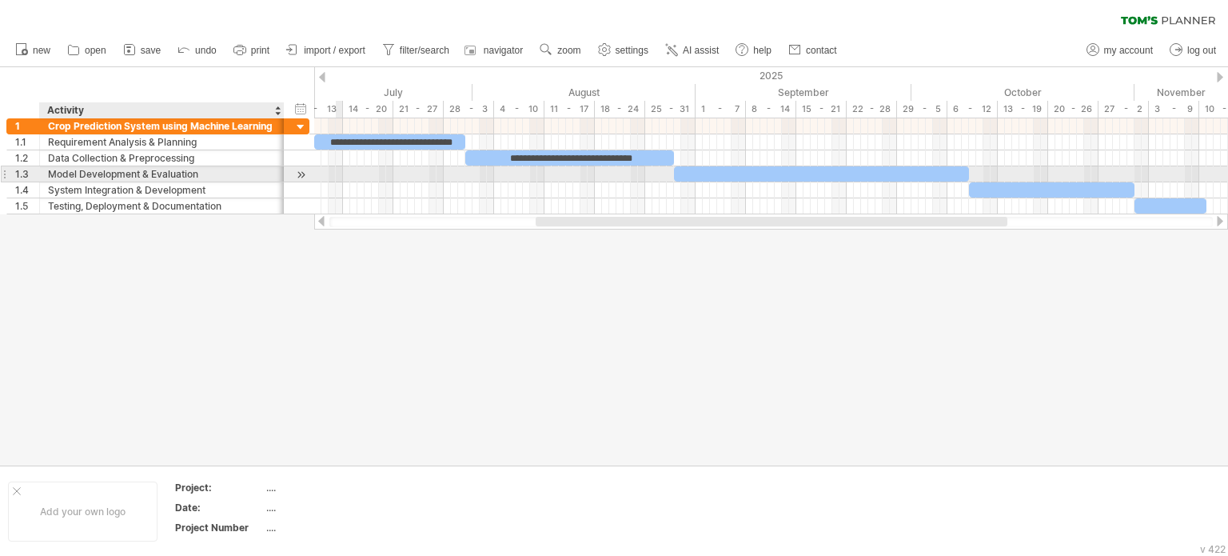
click at [141, 173] on div "Model Development & Evaluation" at bounding box center [162, 173] width 228 height 15
click at [141, 173] on input "**********" at bounding box center [162, 173] width 228 height 15
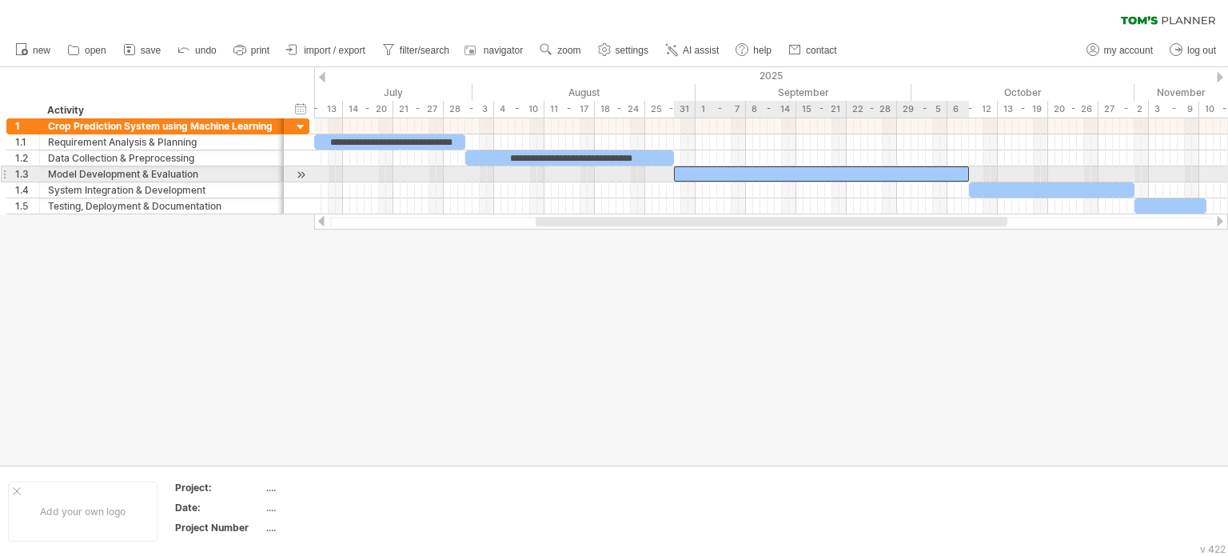
click at [781, 170] on div at bounding box center [821, 173] width 295 height 15
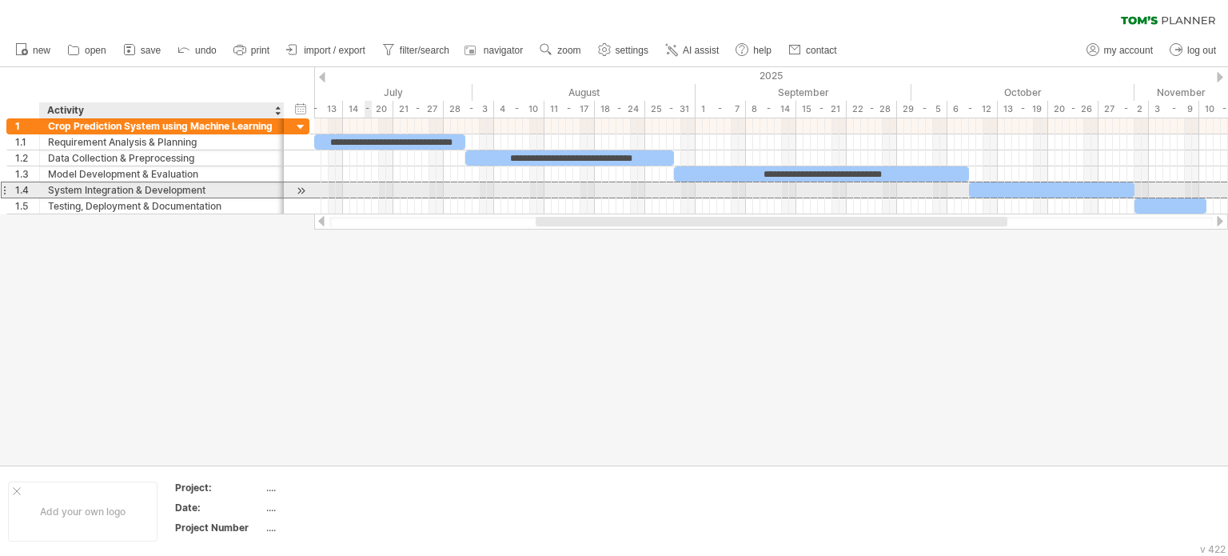
click at [206, 191] on div "System Integration & Development" at bounding box center [162, 189] width 228 height 15
click at [206, 191] on input "**********" at bounding box center [162, 189] width 228 height 15
click at [1017, 188] on div at bounding box center [1052, 189] width 166 height 15
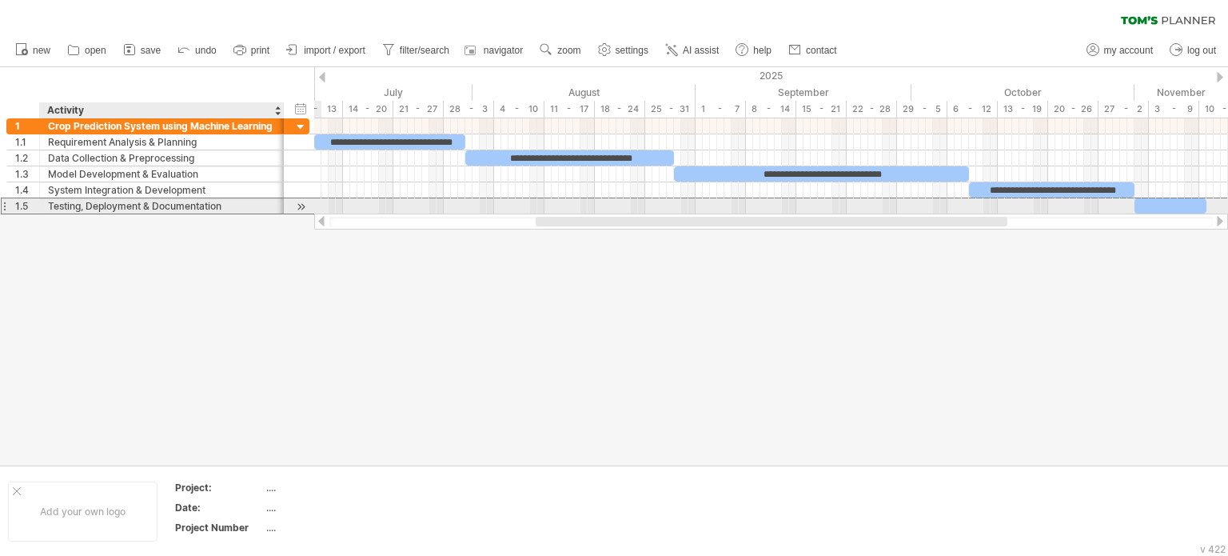
click at [170, 204] on div "Testing, Deployment & Documentation" at bounding box center [162, 205] width 228 height 15
click at [170, 204] on input "**********" at bounding box center [162, 205] width 228 height 15
click at [1159, 198] on div at bounding box center [1171, 205] width 72 height 15
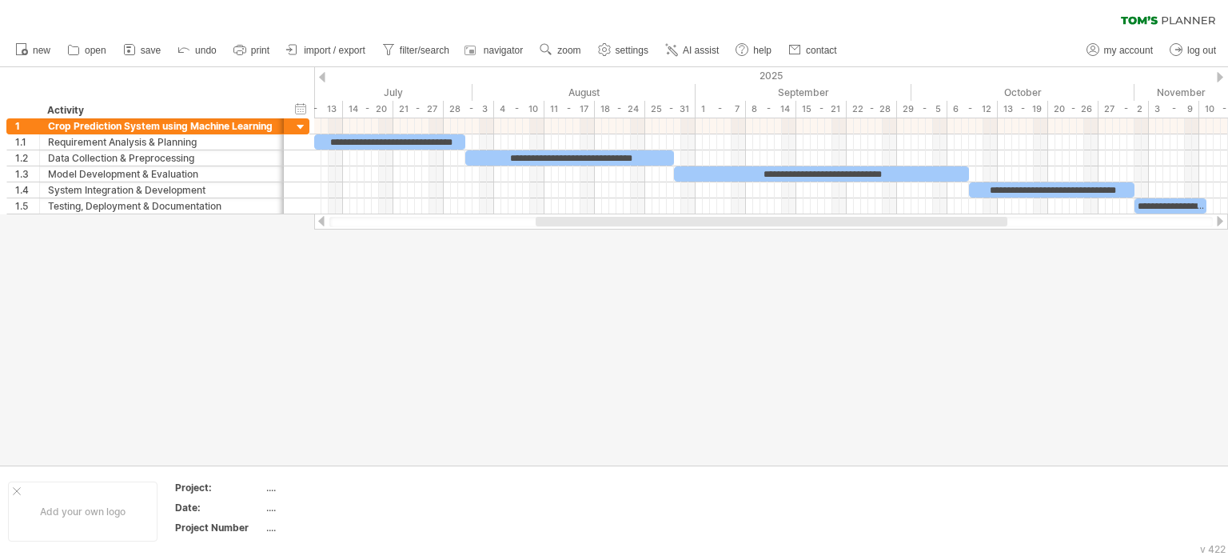
click at [1104, 377] on div at bounding box center [614, 266] width 1228 height 398
click at [162, 54] on link "save" at bounding box center [142, 50] width 46 height 21
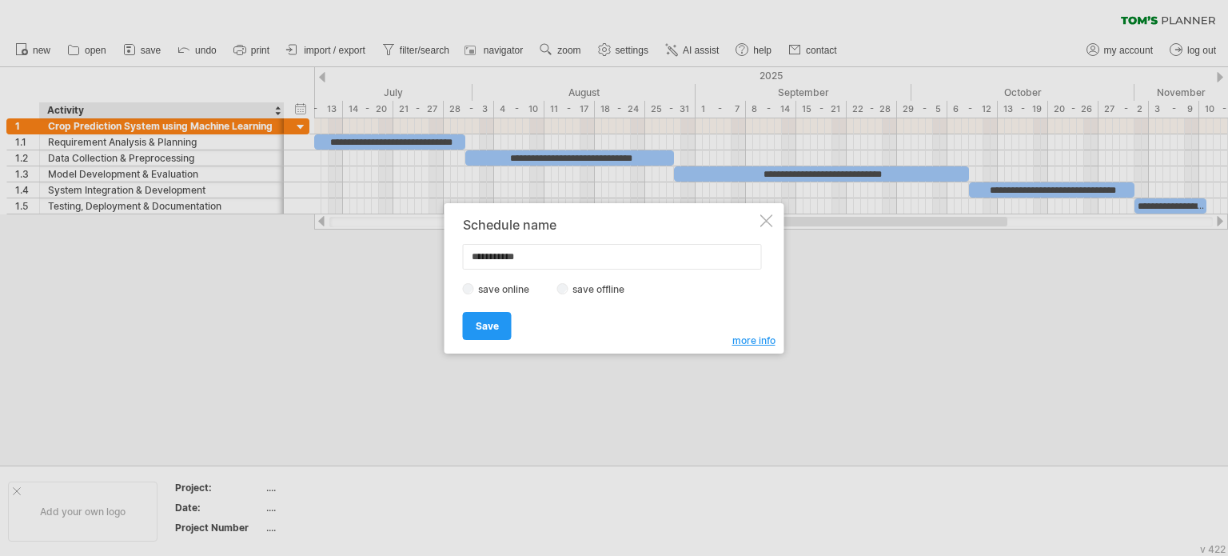
click at [768, 226] on div at bounding box center [767, 220] width 13 height 13
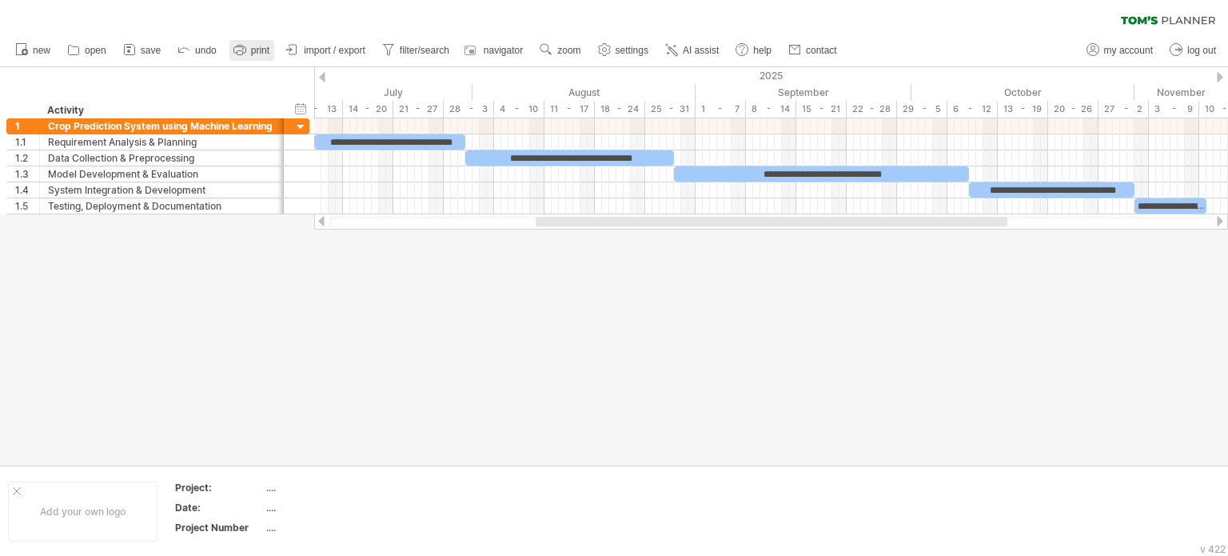
click at [250, 44] on link "print" at bounding box center [252, 50] width 45 height 21
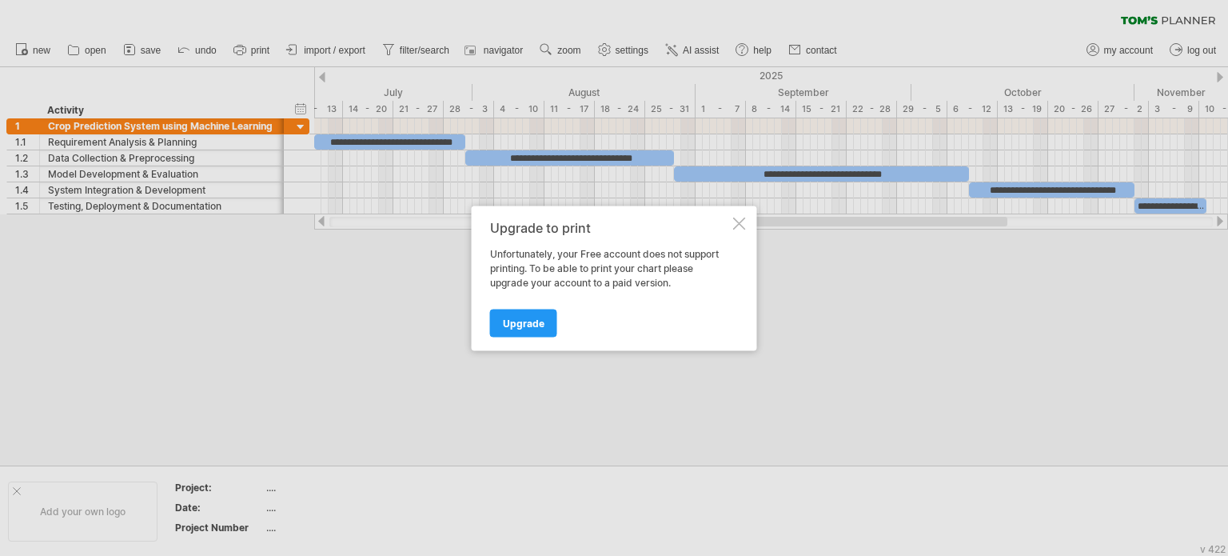
click at [745, 223] on div at bounding box center [739, 223] width 13 height 13
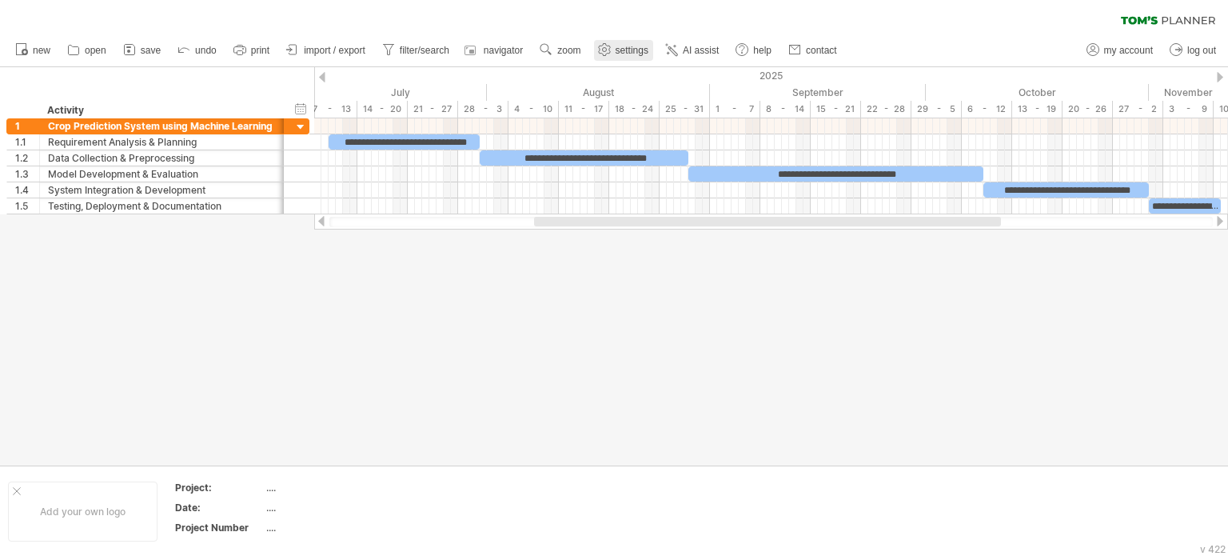
click at [621, 54] on span "settings" at bounding box center [632, 50] width 33 height 11
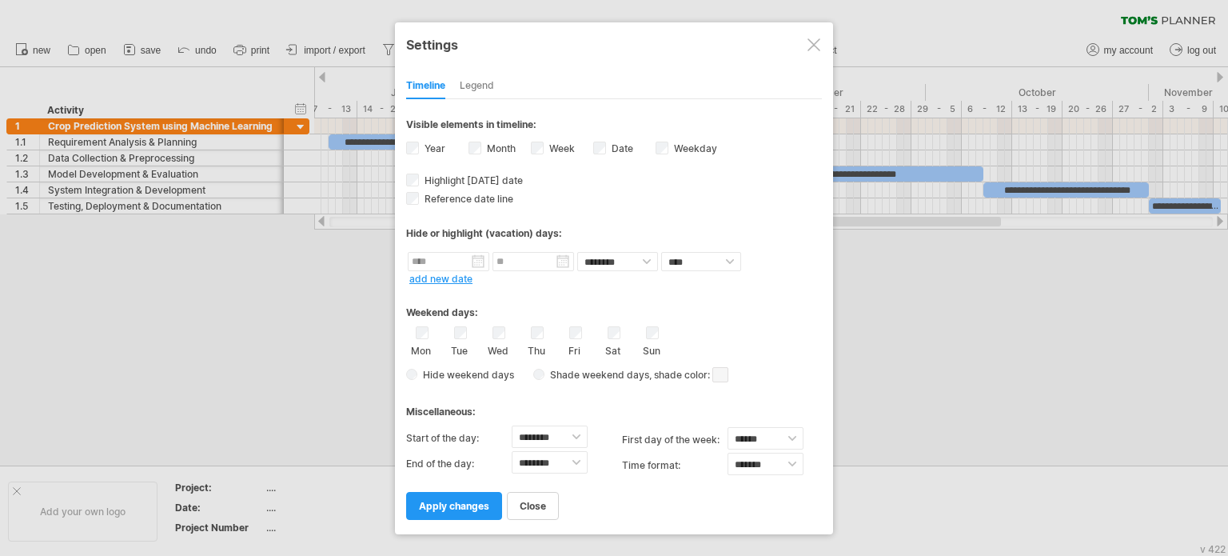
click at [816, 47] on div at bounding box center [814, 44] width 13 height 13
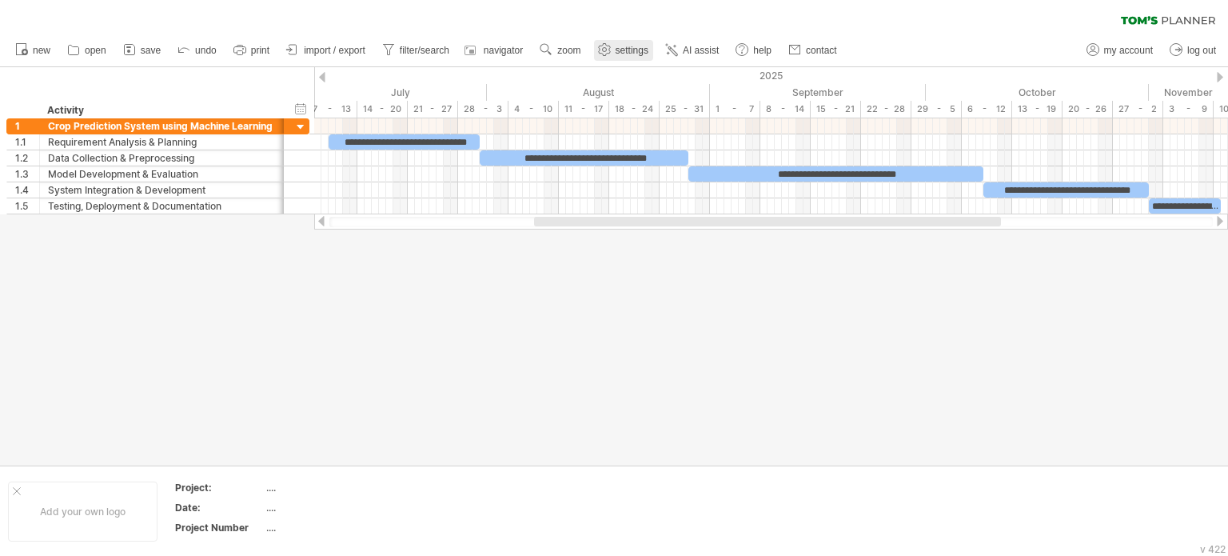
click at [627, 59] on link "settings" at bounding box center [623, 50] width 59 height 21
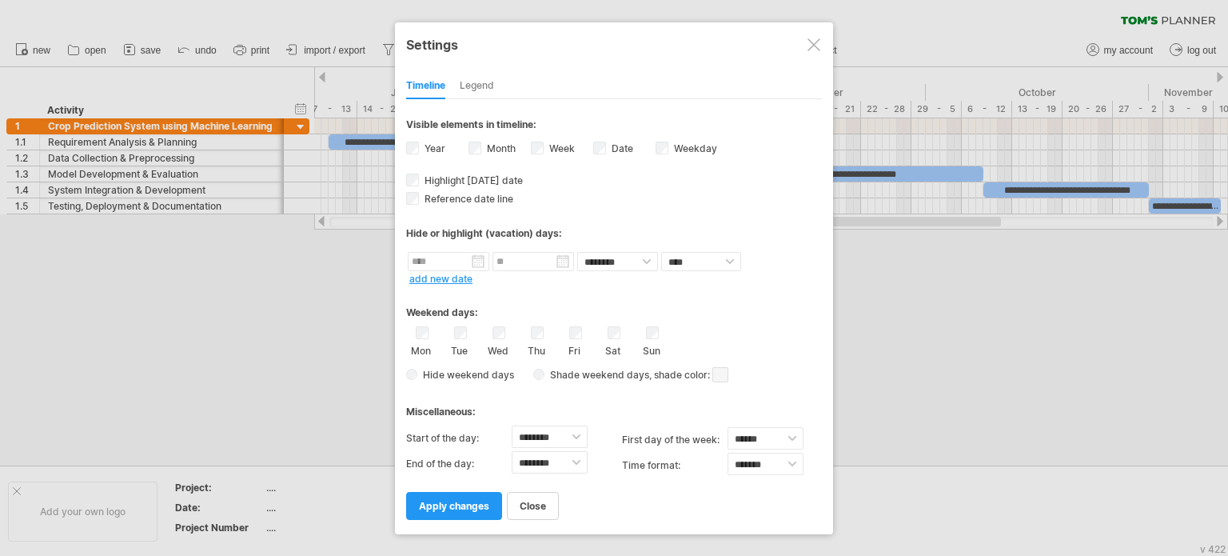
click at [611, 339] on div "Sat" at bounding box center [614, 341] width 20 height 30
click at [463, 502] on span "apply changes" at bounding box center [454, 506] width 70 height 12
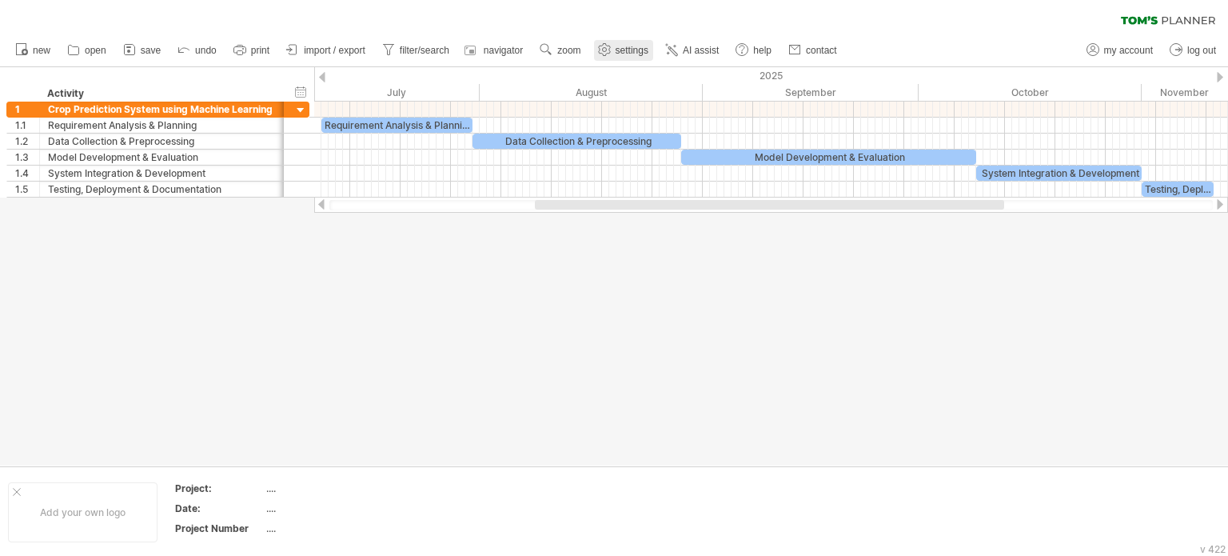
click at [649, 45] on span "settings" at bounding box center [632, 50] width 33 height 11
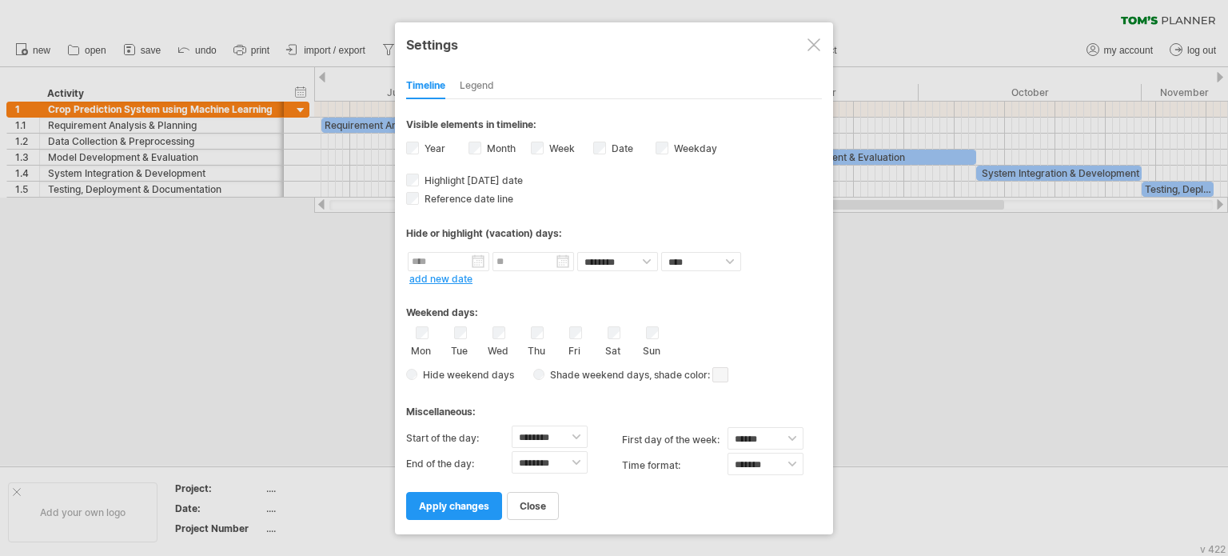
click at [605, 152] on div "Date visibility of date Currently there is not enough space horizontally to dis…" at bounding box center [624, 150] width 62 height 22
click at [454, 511] on span "apply changes" at bounding box center [454, 506] width 70 height 12
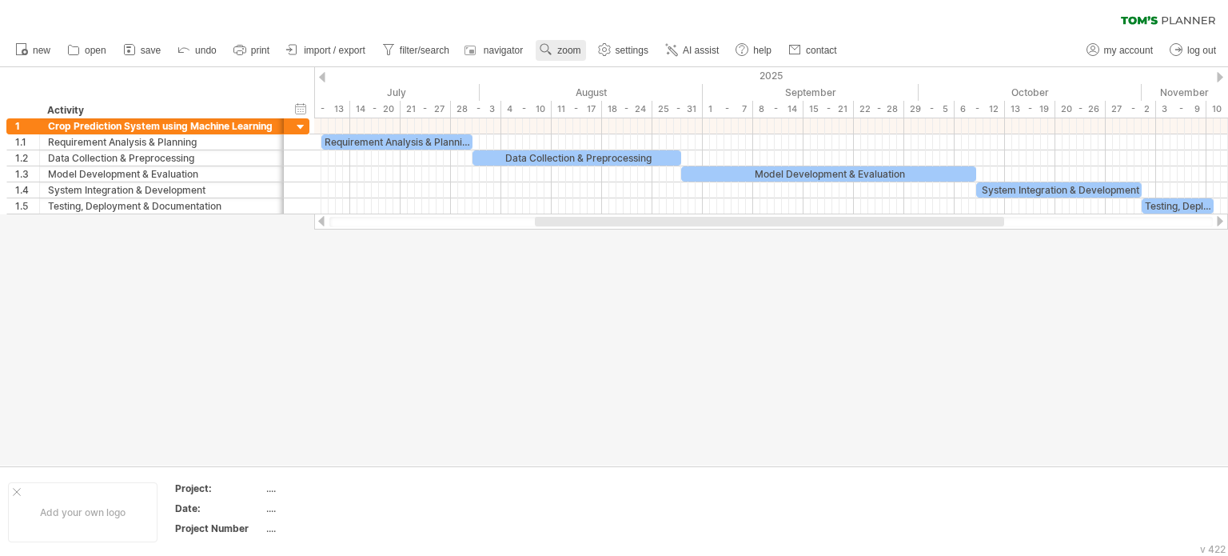
click at [557, 44] on link "zoom" at bounding box center [561, 50] width 50 height 21
click at [617, 98] on div "Week" at bounding box center [609, 91] width 89 height 26
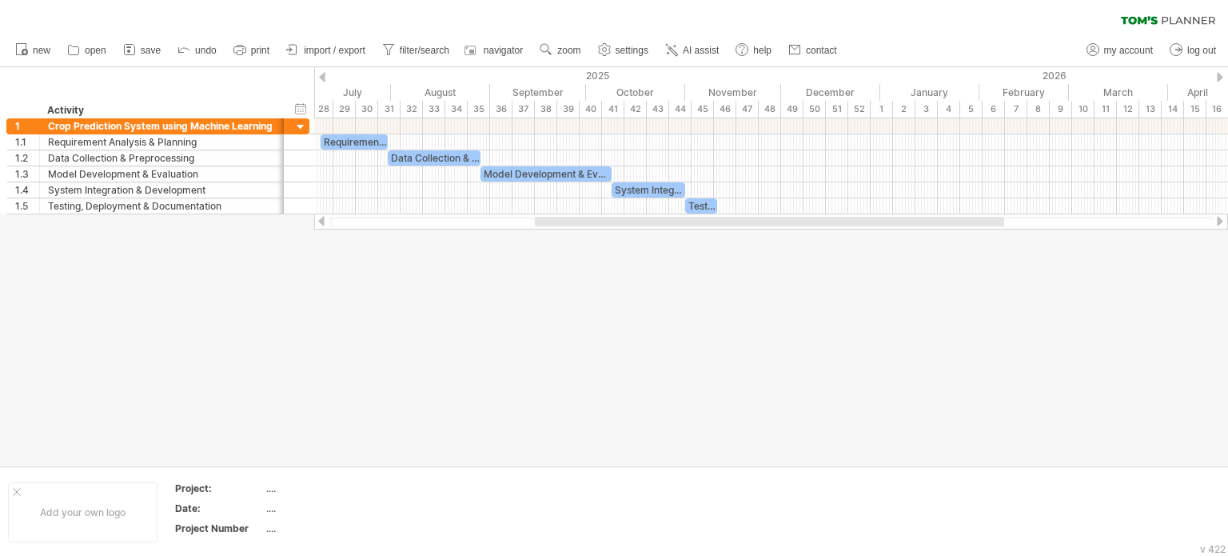
click at [752, 342] on div at bounding box center [614, 266] width 1228 height 398
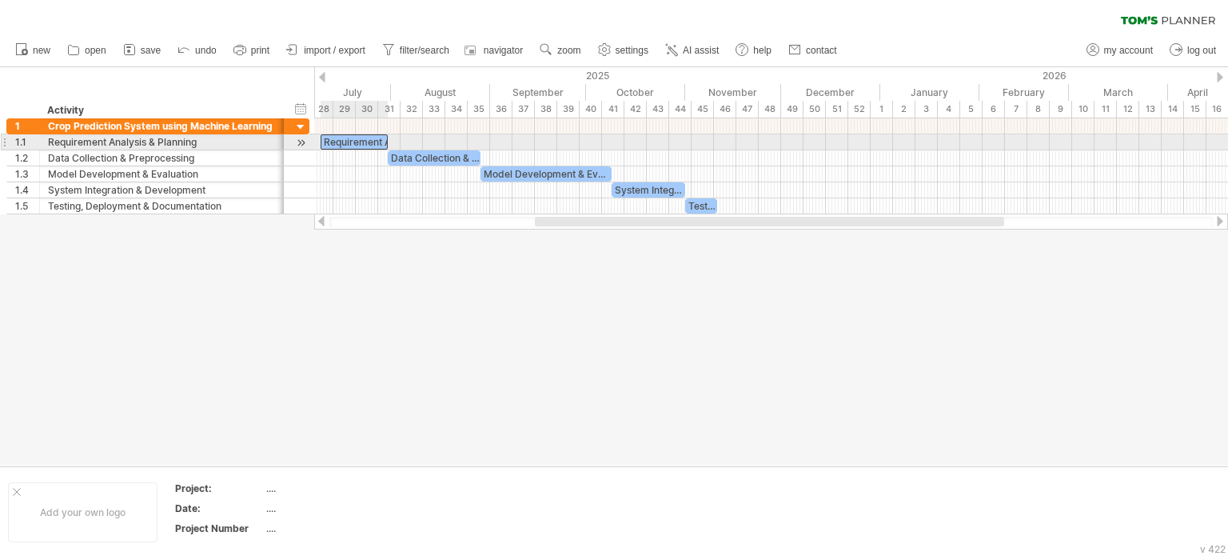
click at [354, 140] on div "Requirement Analysis & Planning" at bounding box center [354, 141] width 67 height 15
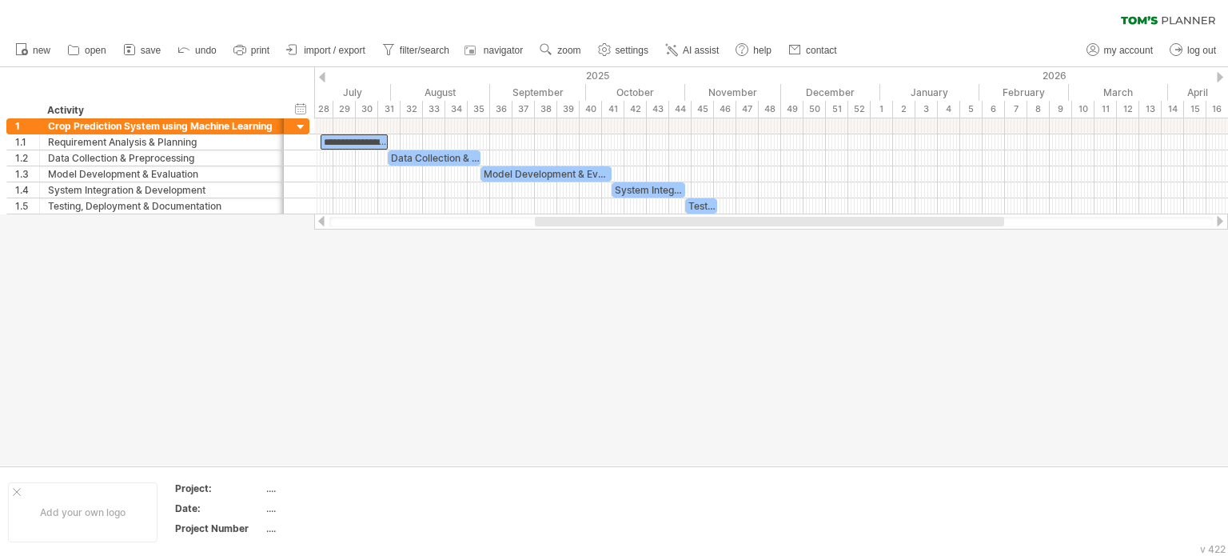
click at [476, 301] on div at bounding box center [614, 266] width 1228 height 398
click at [554, 51] on use at bounding box center [546, 50] width 16 height 16
click at [580, 118] on div "Day" at bounding box center [606, 123] width 89 height 26
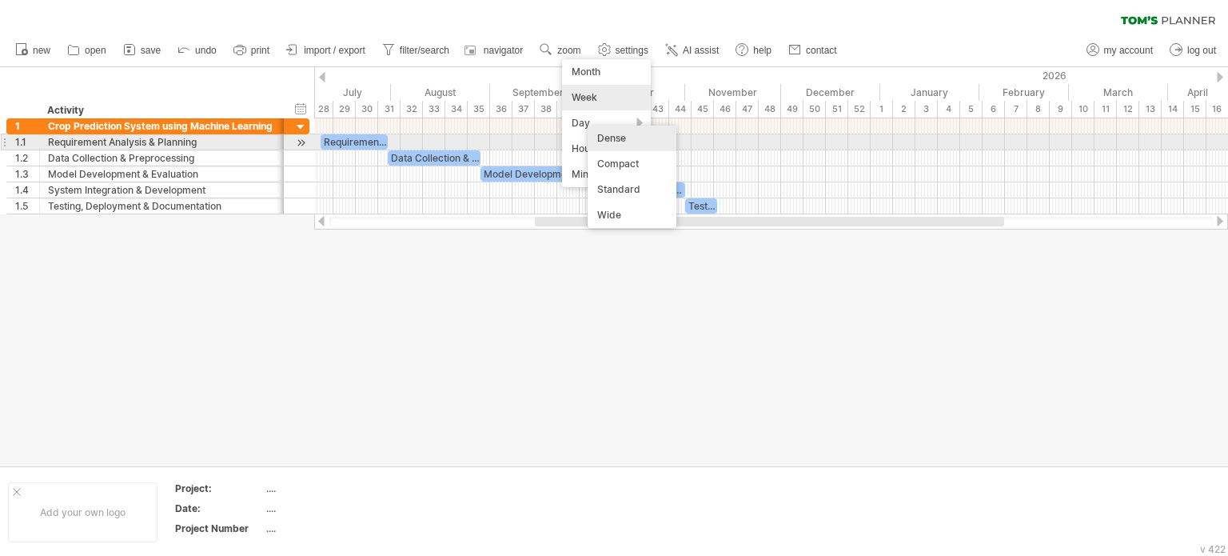
click at [641, 145] on div "Dense" at bounding box center [632, 139] width 89 height 26
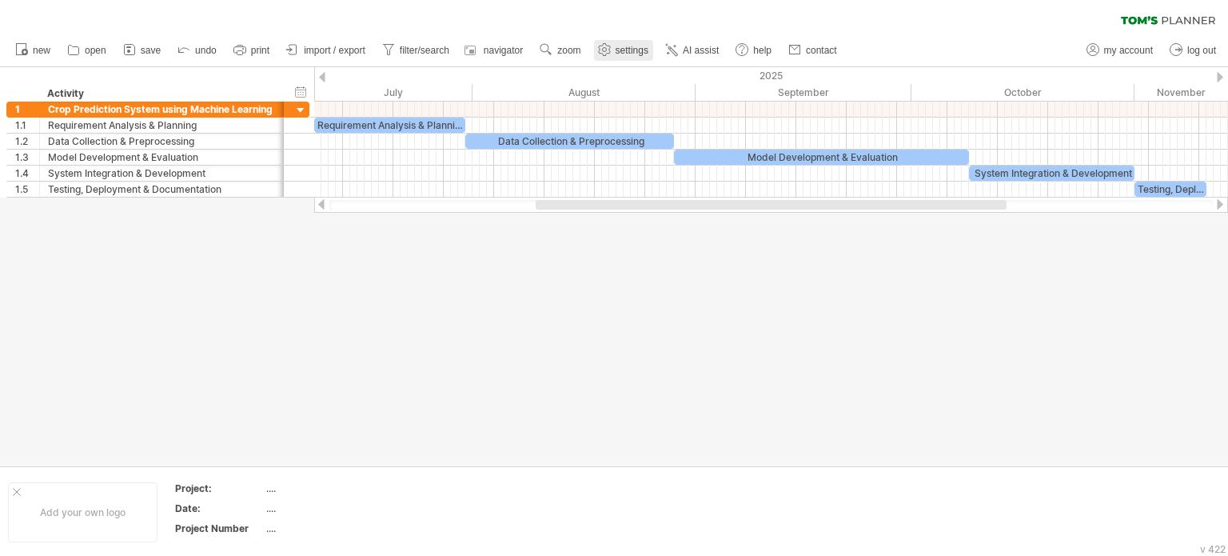
click at [637, 48] on span "settings" at bounding box center [632, 50] width 33 height 11
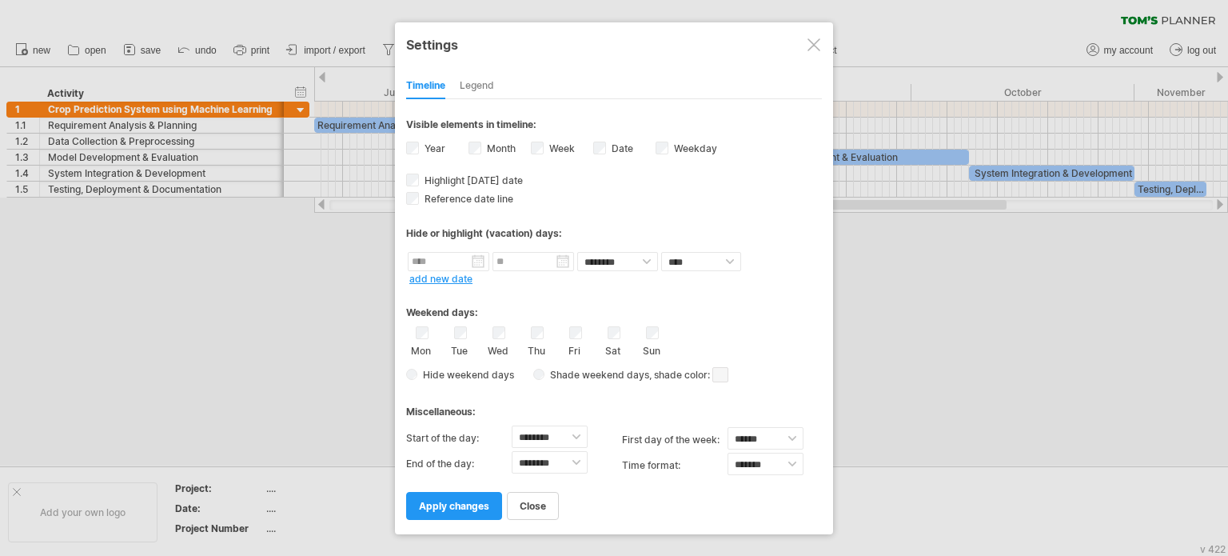
click at [613, 143] on label "Date visibility of date Currently there is not enough space horizontally to dis…" at bounding box center [621, 148] width 25 height 12
click at [455, 505] on span "apply changes" at bounding box center [454, 506] width 70 height 12
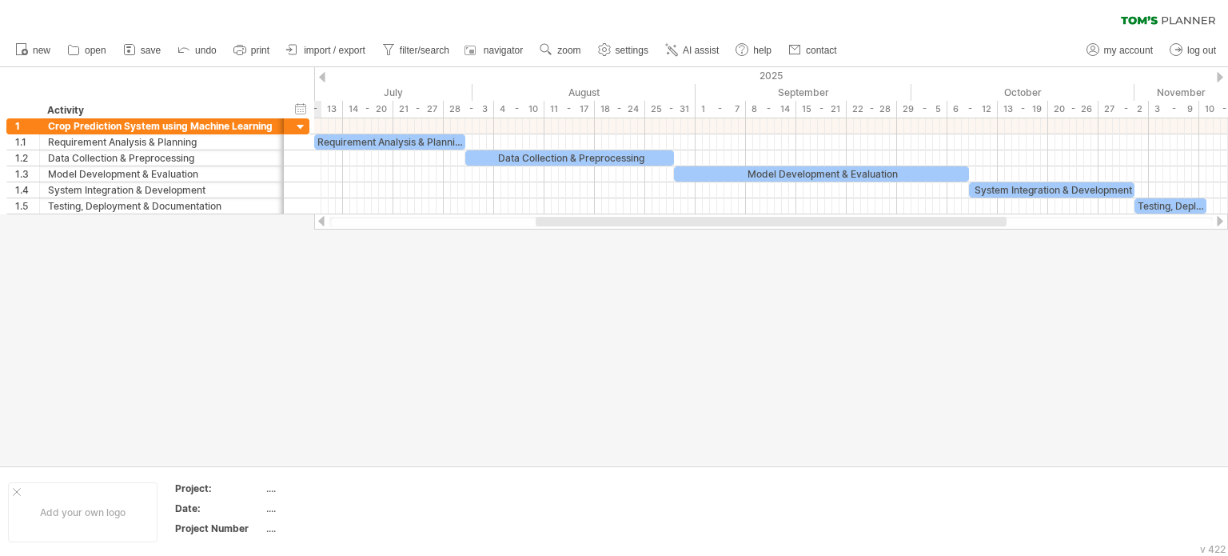
click at [657, 378] on div at bounding box center [614, 266] width 1228 height 398
click at [598, 400] on div at bounding box center [614, 266] width 1228 height 398
click at [557, 47] on link "zoom" at bounding box center [561, 50] width 50 height 21
click at [624, 93] on div "Week" at bounding box center [609, 94] width 89 height 26
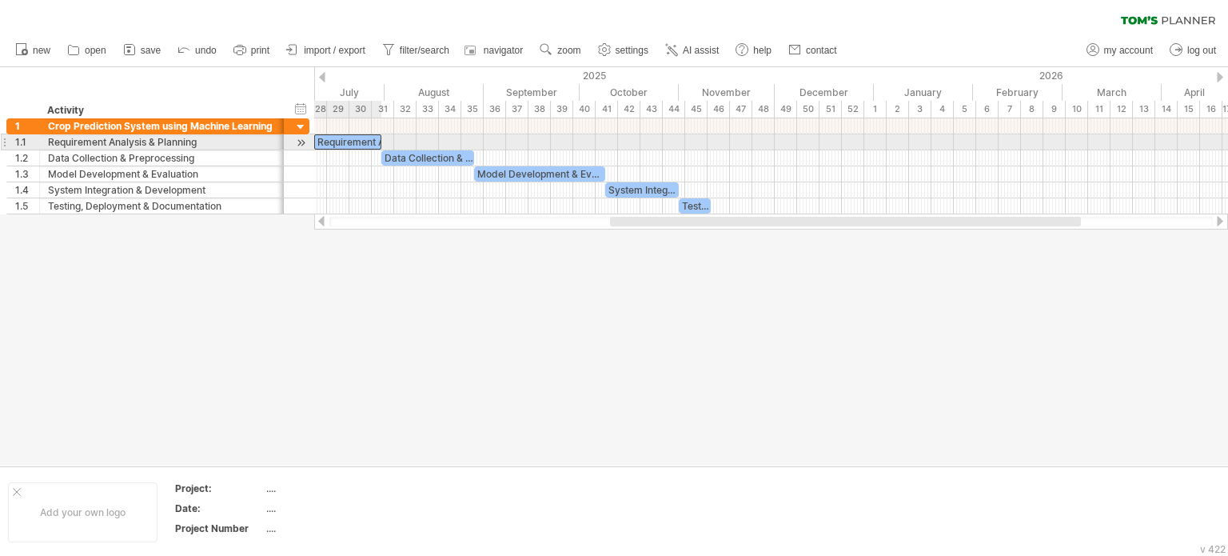
click at [341, 139] on div "Requirement Analysis & Planning" at bounding box center [347, 141] width 67 height 15
click at [341, 139] on div "**********" at bounding box center [347, 141] width 67 height 15
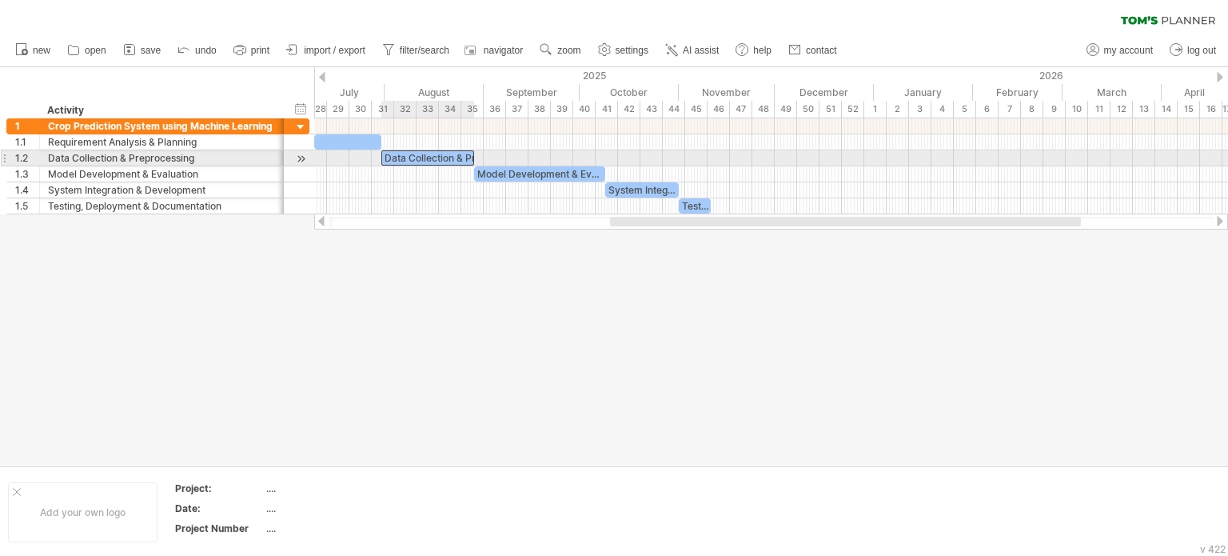
click at [413, 154] on div "Data Collection & Preprocessing" at bounding box center [427, 157] width 93 height 15
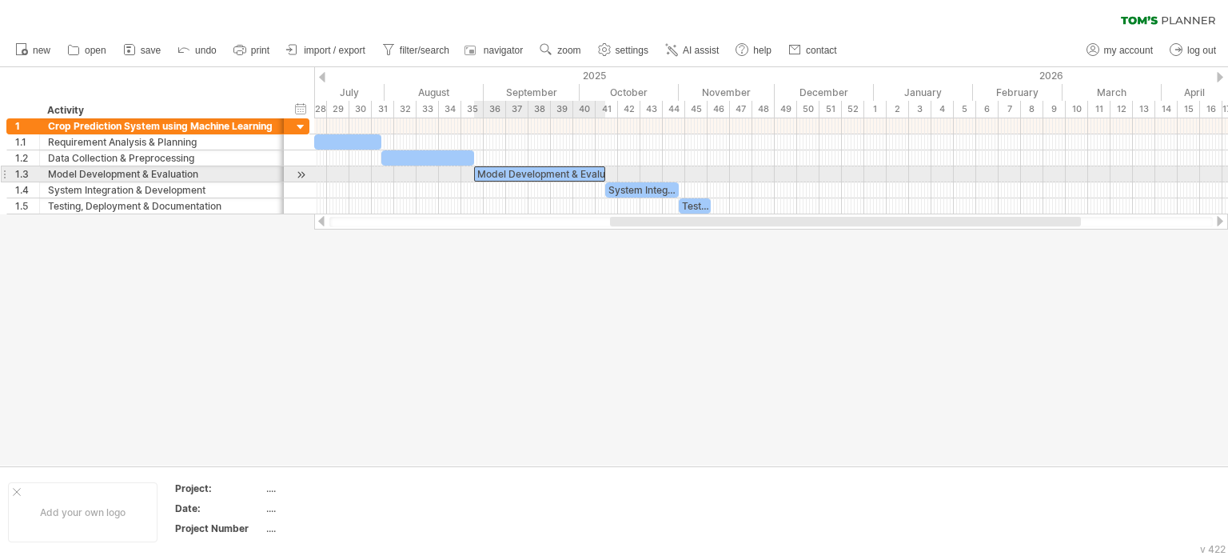
click at [535, 172] on div "Model Development & Evaluation" at bounding box center [539, 173] width 131 height 15
click at [535, 172] on div "**********" at bounding box center [539, 173] width 131 height 15
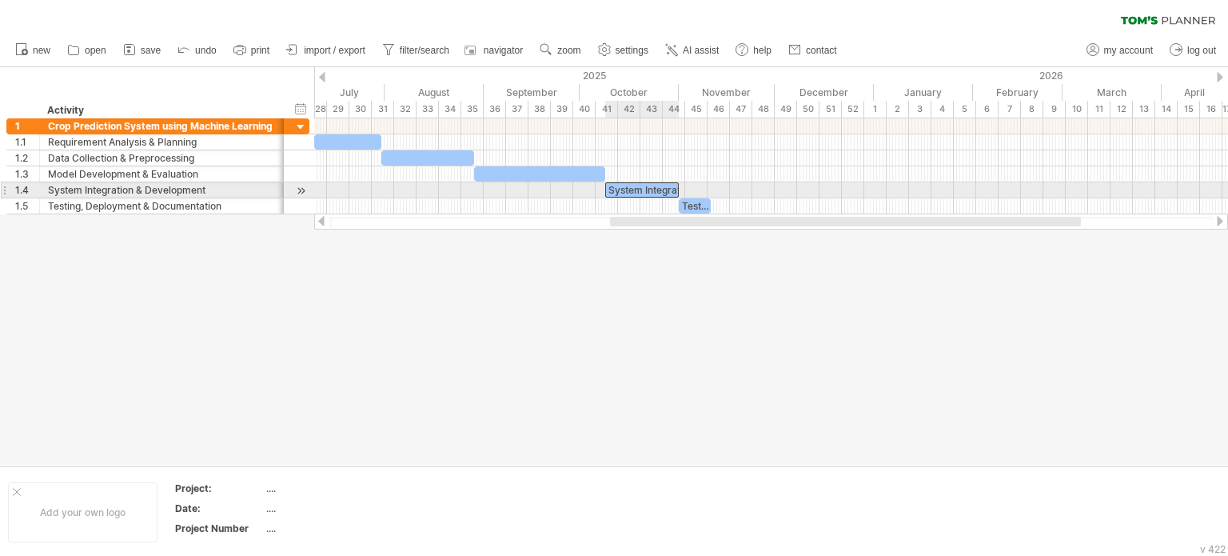
click at [621, 187] on div "System Integration & Development" at bounding box center [642, 189] width 74 height 15
click at [621, 187] on div "**********" at bounding box center [642, 189] width 74 height 15
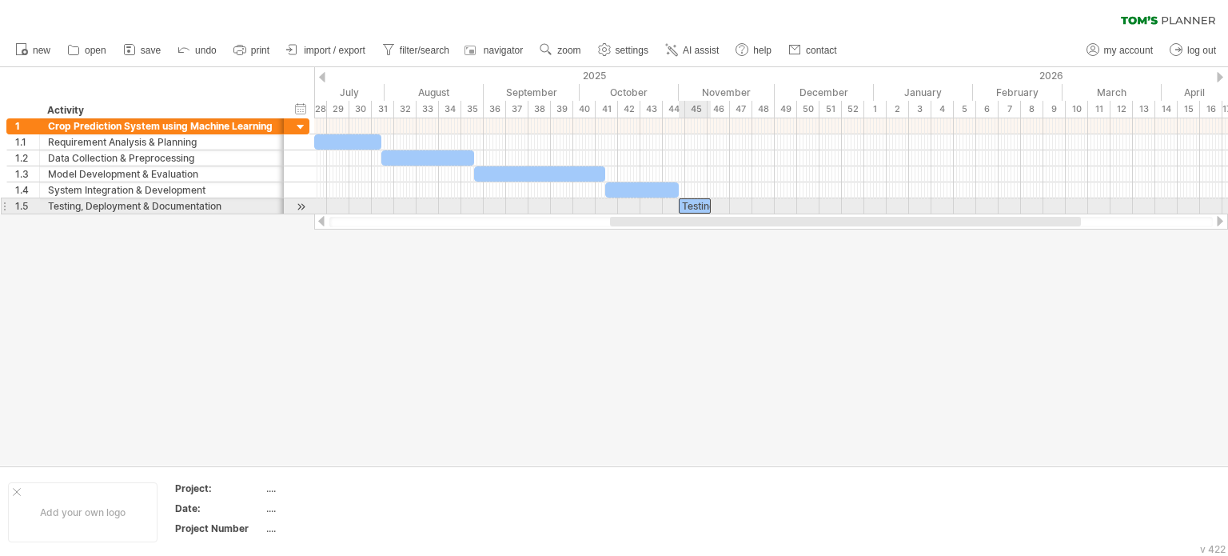
click at [697, 207] on div "Testing, Deployment & Documentation" at bounding box center [695, 205] width 32 height 15
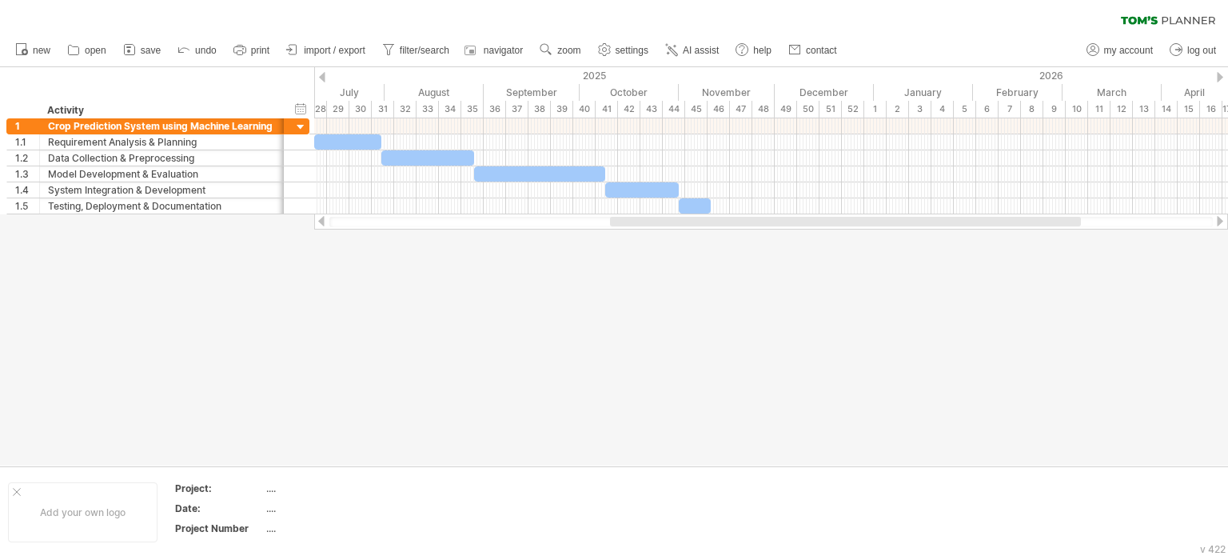
click at [745, 295] on div at bounding box center [614, 266] width 1228 height 398
click at [70, 110] on div "Activity" at bounding box center [161, 110] width 228 height 16
click at [306, 303] on div at bounding box center [614, 266] width 1228 height 398
click at [304, 108] on div "hide start/end/duration show start/end/duration" at bounding box center [301, 108] width 15 height 17
